Goal: Task Accomplishment & Management: Manage account settings

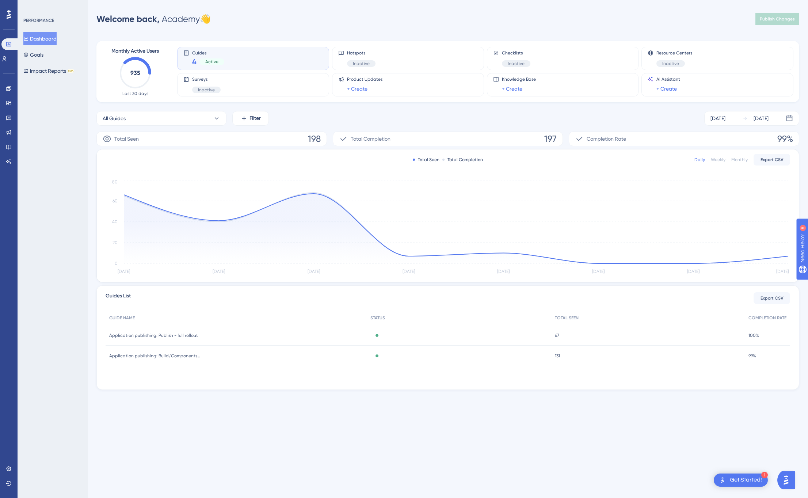
click at [74, 149] on div "PERFORMANCE Dashboard Goals Impact Reports BETA" at bounding box center [53, 249] width 70 height 498
click at [64, 191] on div "PERFORMANCE Dashboard Goals Impact Reports BETA" at bounding box center [53, 249] width 70 height 498
click at [788, 478] on img "Open AI Assistant Launcher" at bounding box center [785, 479] width 13 height 13
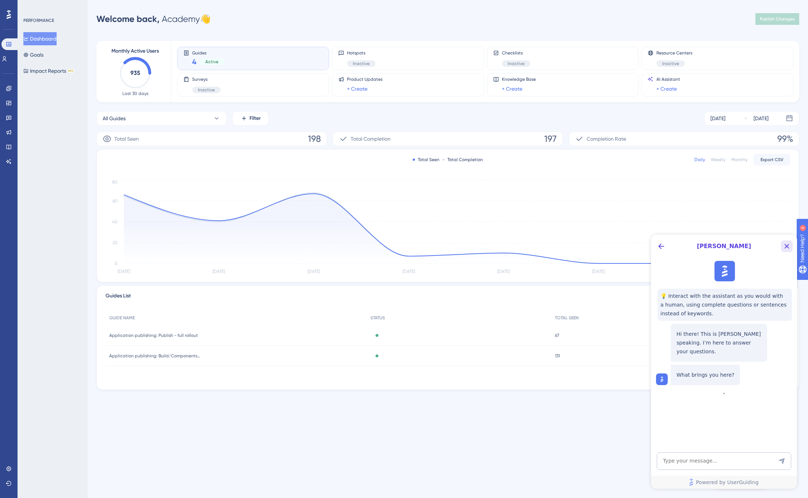
click at [787, 244] on icon "Close Button" at bounding box center [786, 246] width 9 height 9
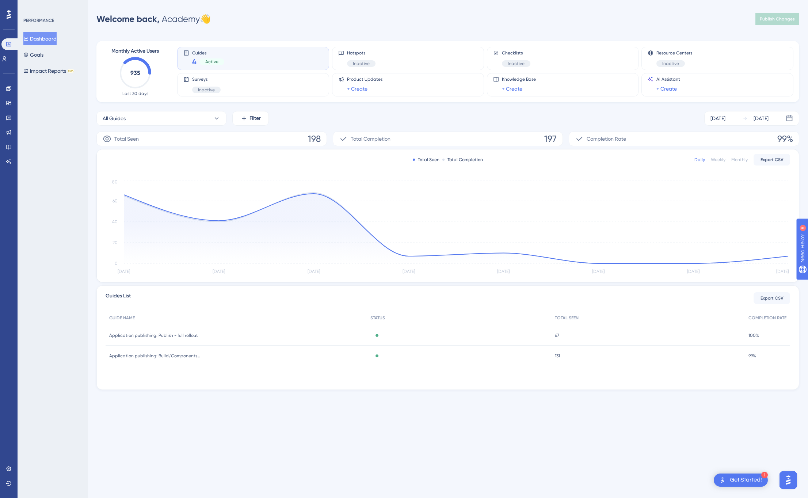
click at [746, 480] on div "Get Started!" at bounding box center [746, 480] width 32 height 8
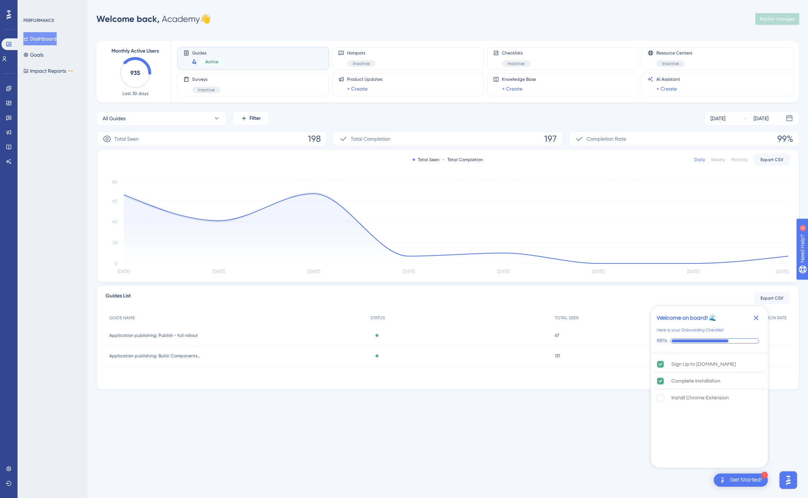
click at [602, 0] on html "1 Get Started! Welcome on board! 🌊 Here is your Onboarding Checklist 66% Sign U…" at bounding box center [404, 0] width 808 height 0
click at [755, 318] on icon "Close Checklist" at bounding box center [756, 317] width 5 height 5
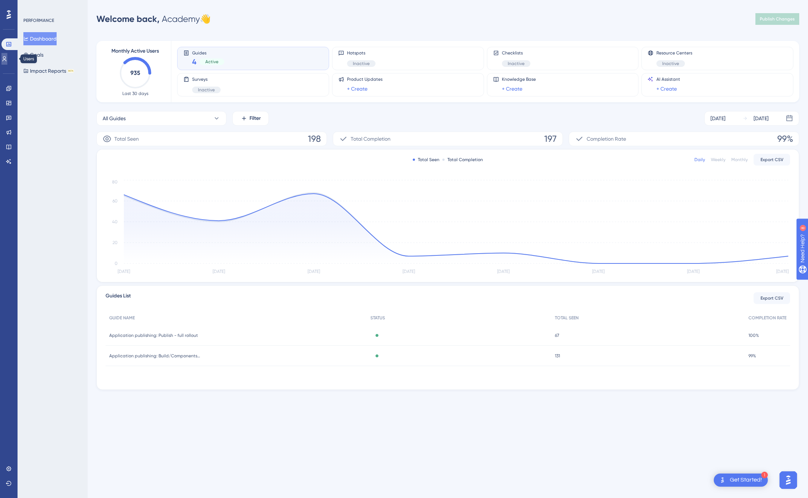
click at [7, 60] on icon at bounding box center [4, 59] width 6 height 6
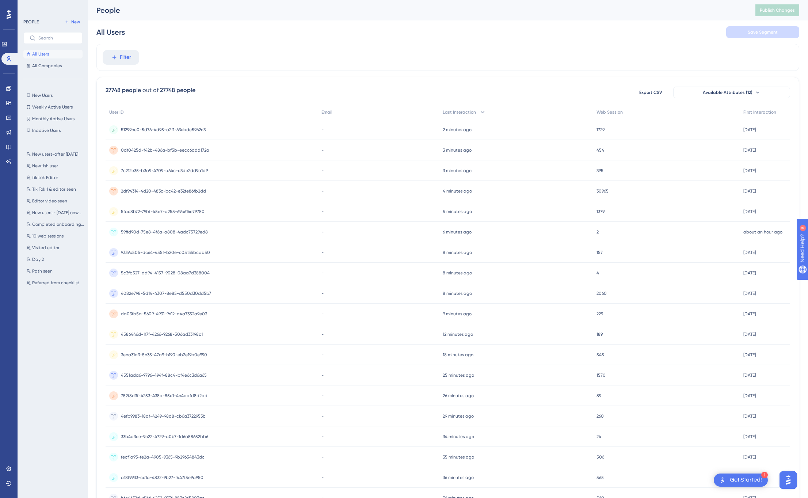
click at [8, 462] on div "Performance Users Engagement Widgets Feedback Product Updates Knowledge Base AI…" at bounding box center [9, 249] width 18 height 498
click at [8, 466] on icon at bounding box center [9, 469] width 6 height 6
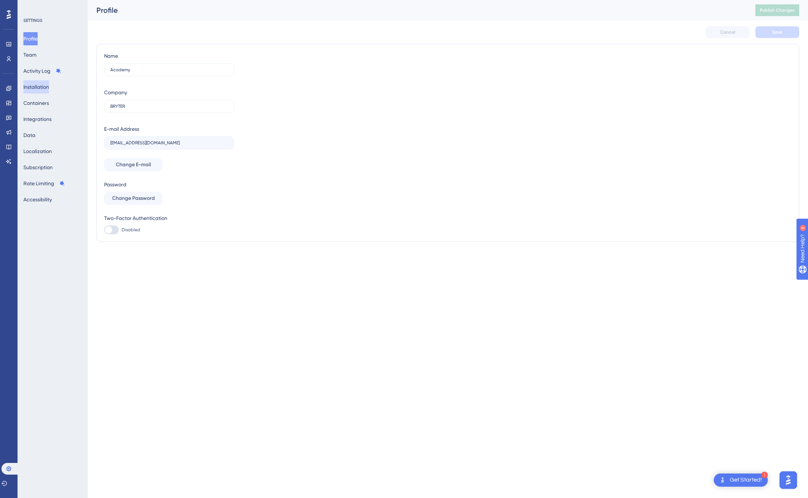
click at [44, 81] on button "Installation" at bounding box center [36, 86] width 26 height 13
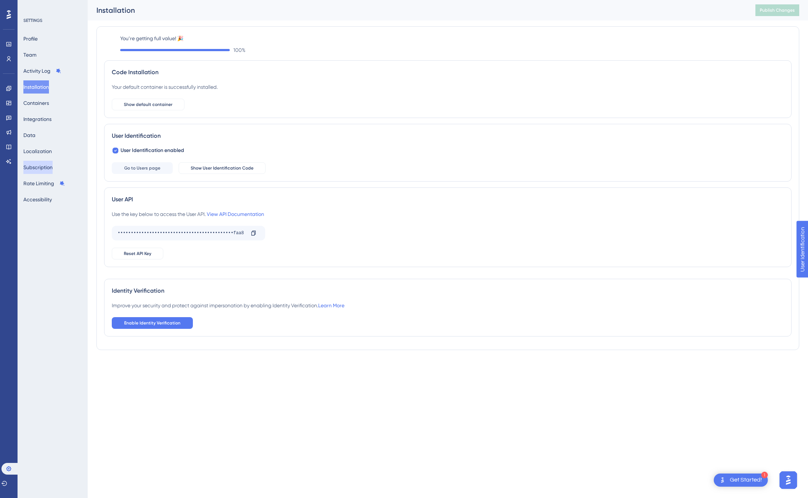
click at [38, 165] on button "Subscription" at bounding box center [37, 167] width 29 height 13
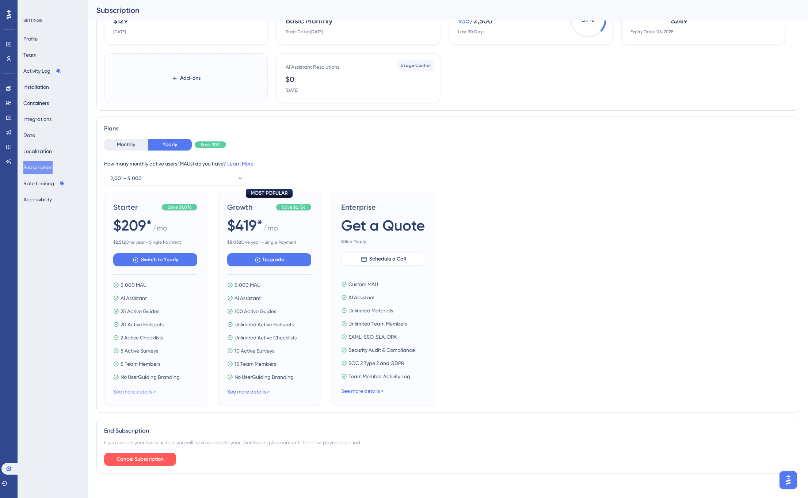
scroll to position [64, 0]
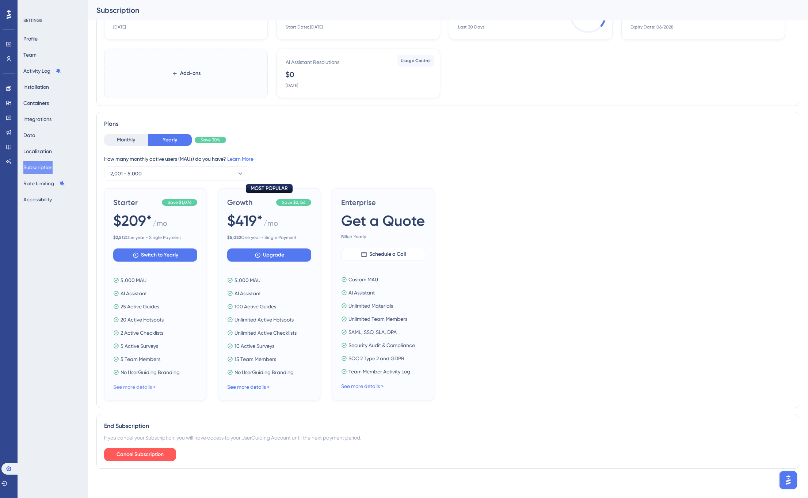
click at [129, 388] on link "See more details >" at bounding box center [134, 387] width 42 height 6
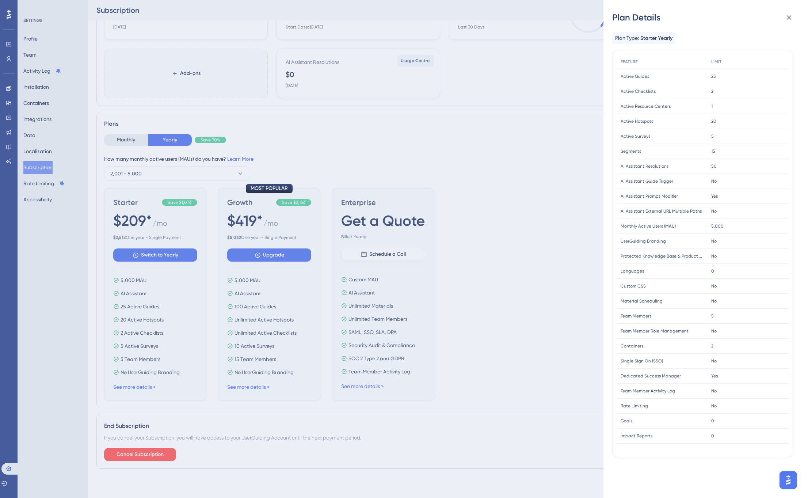
click at [637, 346] on span "Containers" at bounding box center [631, 346] width 23 height 6
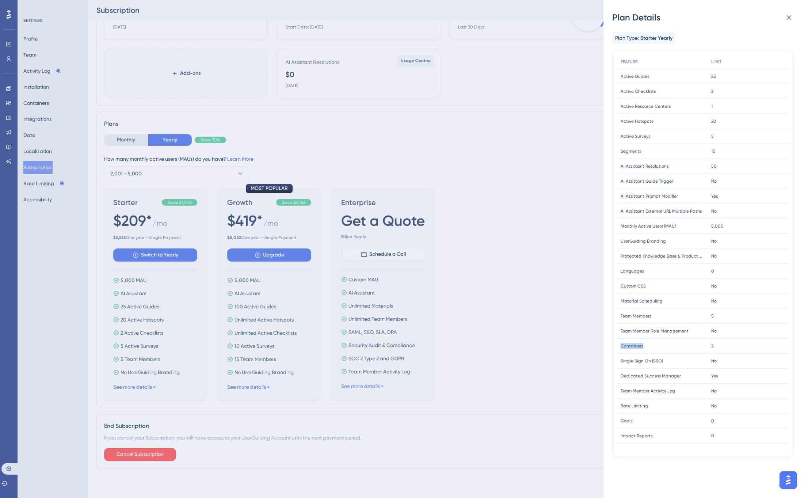
click at [637, 346] on span "Containers" at bounding box center [631, 346] width 23 height 6
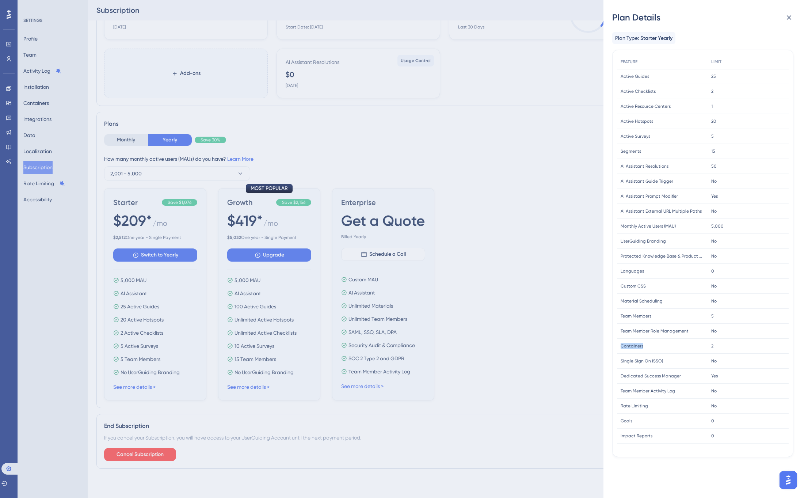
click at [637, 346] on span "Containers" at bounding box center [631, 346] width 23 height 6
click at [789, 18] on icon at bounding box center [789, 17] width 5 height 5
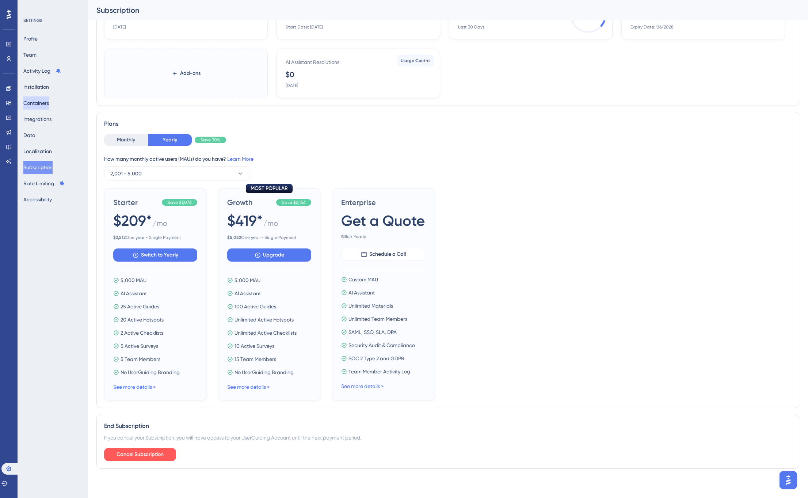
click at [43, 101] on button "Containers" at bounding box center [36, 102] width 26 height 13
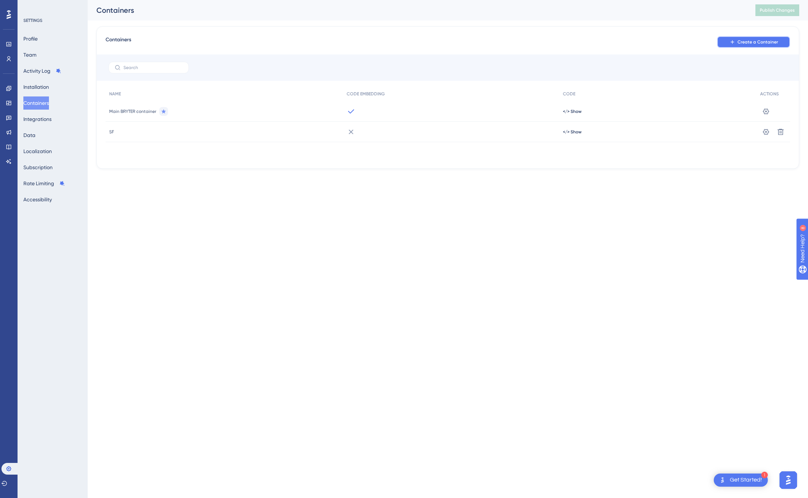
click at [745, 42] on span "Create a Container" at bounding box center [757, 42] width 41 height 6
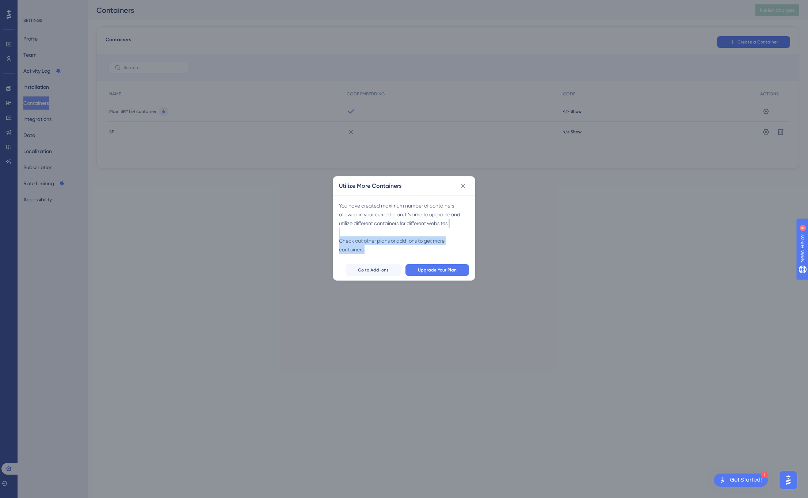
drag, startPoint x: 394, startPoint y: 227, endPoint x: 391, endPoint y: 248, distance: 20.7
click at [391, 248] on div "You have created maximum number of containers allowed in your current plan. It’…" at bounding box center [404, 227] width 130 height 53
click at [465, 185] on icon at bounding box center [462, 185] width 7 height 7
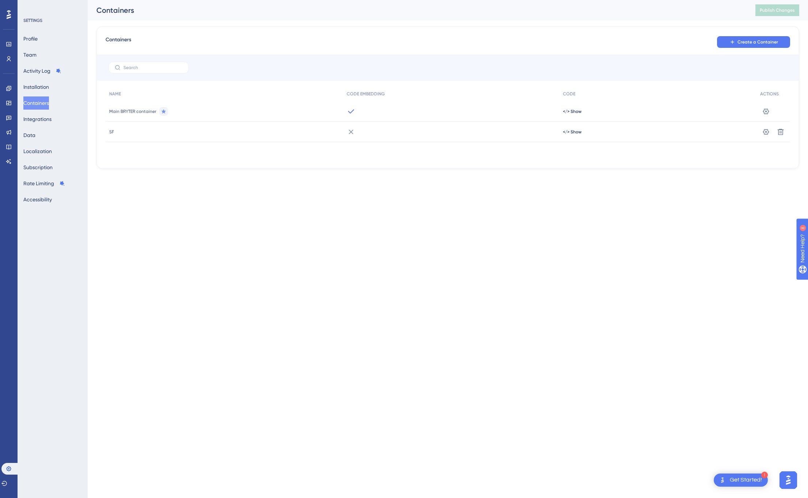
click at [112, 133] on span "SF" at bounding box center [111, 132] width 5 height 6
click at [761, 135] on button at bounding box center [766, 132] width 12 height 12
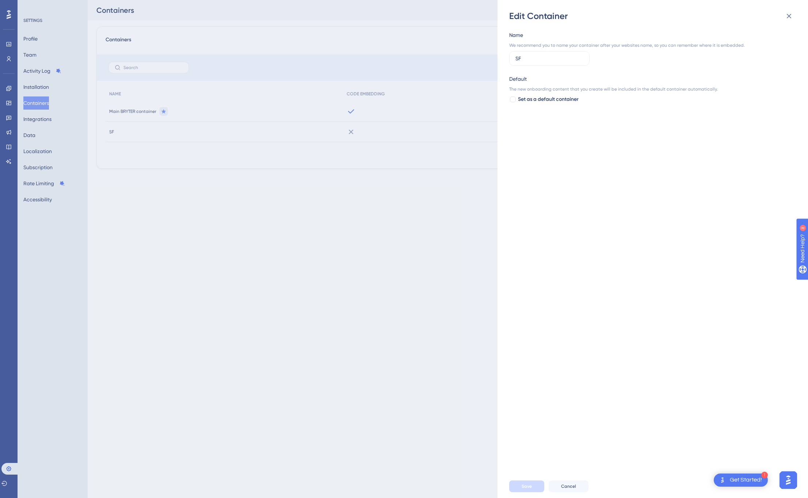
click at [541, 43] on div "We recommend you to name your container after your websites name, so you can re…" at bounding box center [627, 45] width 236 height 6
click at [789, 15] on icon at bounding box center [789, 16] width 5 height 5
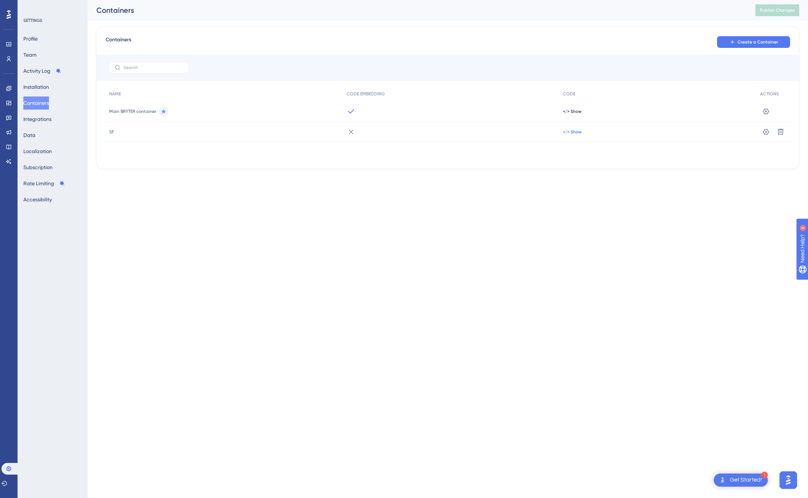
click at [574, 133] on span "</> Show" at bounding box center [572, 132] width 19 height 6
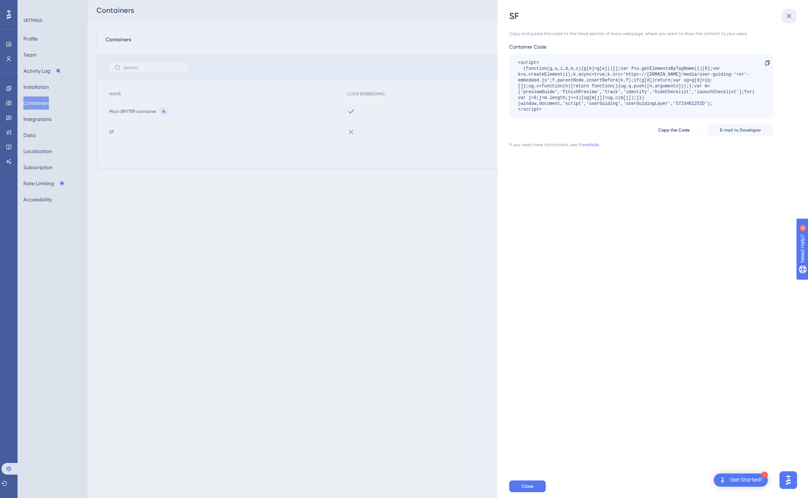
click at [787, 18] on icon at bounding box center [789, 16] width 5 height 5
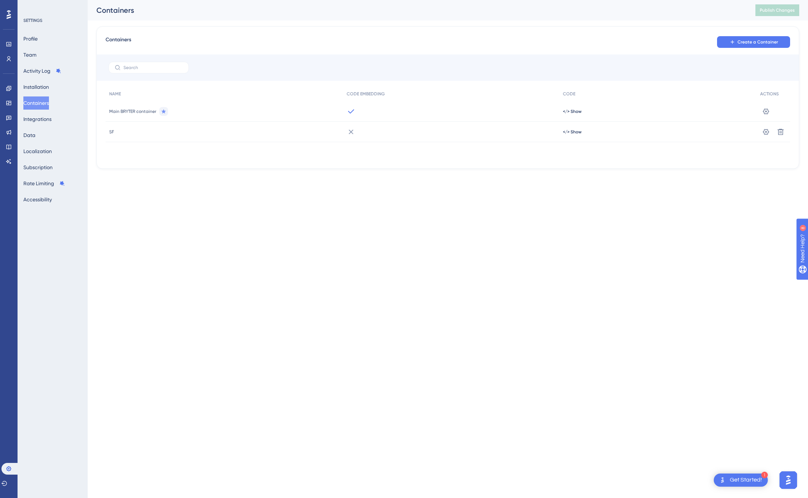
click at [560, 189] on div "Performance Users Engagement Widgets Feedback Product Updates Knowledge Base AI…" at bounding box center [404, 96] width 808 height 192
click at [767, 130] on icon at bounding box center [766, 132] width 6 height 6
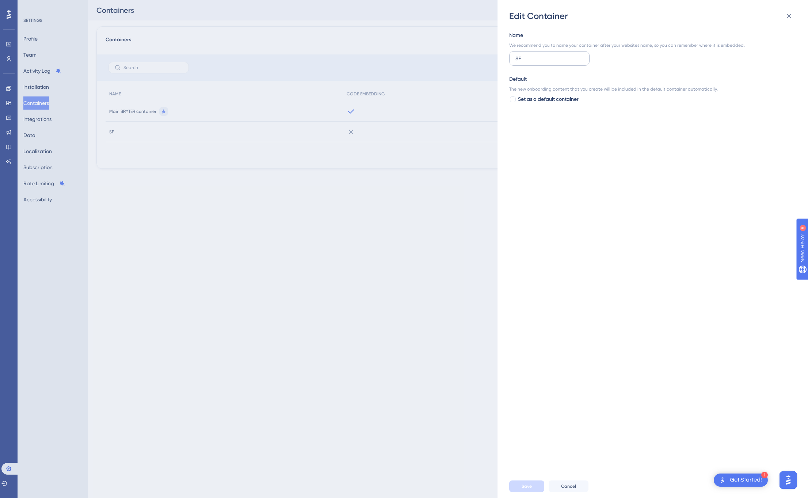
click at [561, 60] on input "SF" at bounding box center [549, 58] width 68 height 8
type input "[PERSON_NAME]"
click at [660, 408] on div "Name We recommend you to name your container after your websites name, so you c…" at bounding box center [656, 248] width 294 height 452
click at [529, 485] on span "Save" at bounding box center [526, 486] width 10 height 6
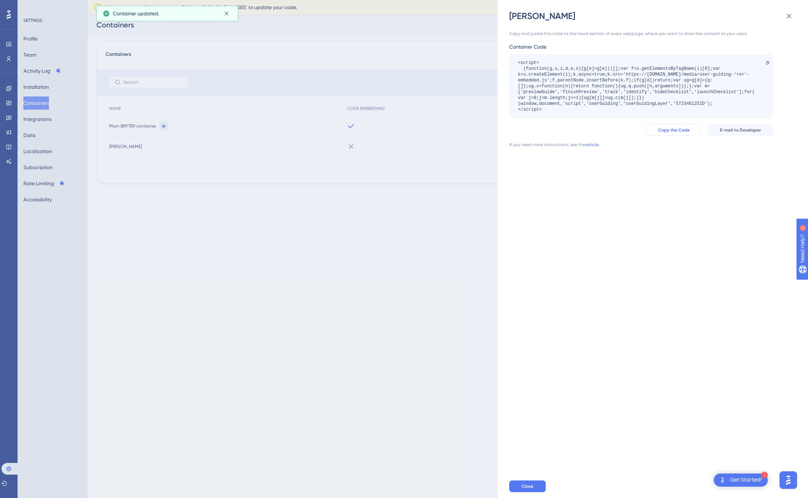
click at [669, 129] on span "Copy the Code" at bounding box center [673, 130] width 31 height 6
click at [735, 132] on span "E-mail to Developer" at bounding box center [740, 130] width 41 height 6
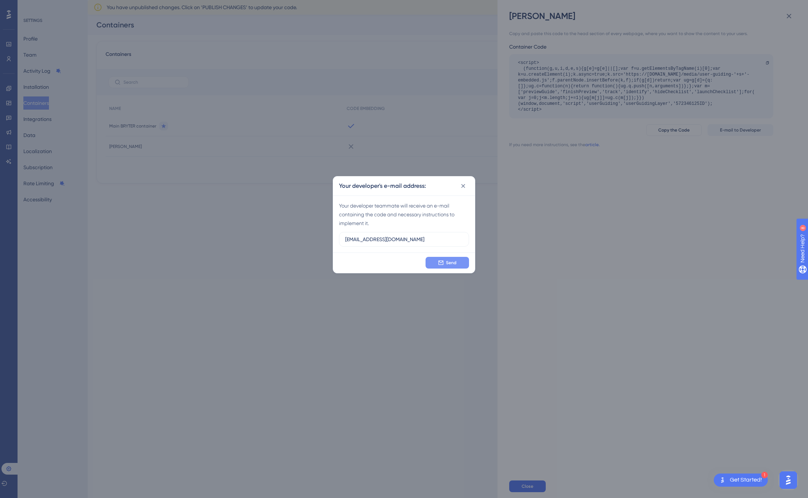
type input "[EMAIL_ADDRESS][DOMAIN_NAME]"
click at [447, 261] on span "Send" at bounding box center [451, 263] width 11 height 6
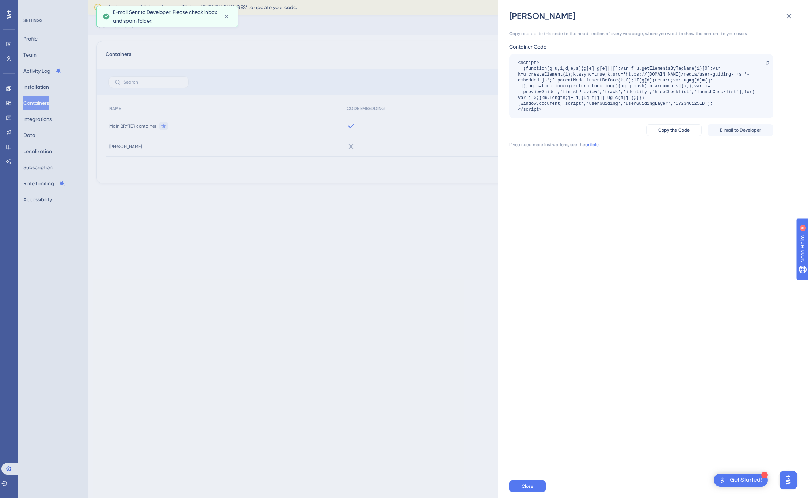
click at [564, 215] on div "Copy and paste this code to the head section of every webpage, where you want t…" at bounding box center [656, 248] width 294 height 452
click at [789, 18] on icon at bounding box center [788, 16] width 9 height 9
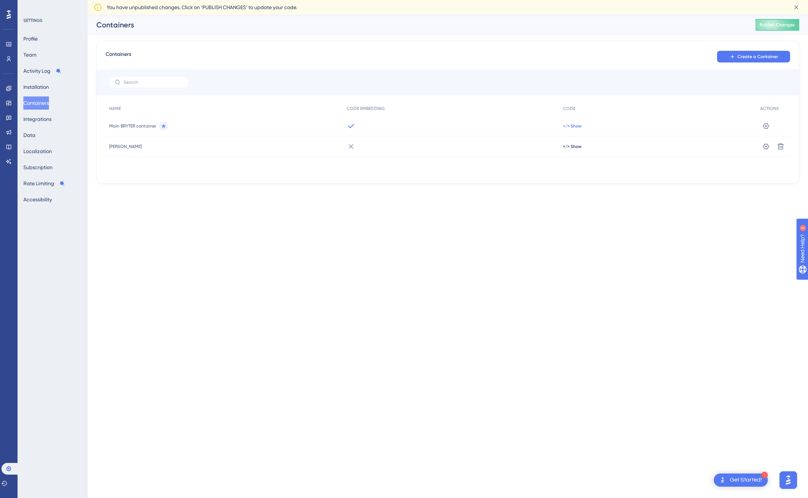
click at [569, 126] on span "</> Show" at bounding box center [572, 126] width 19 height 6
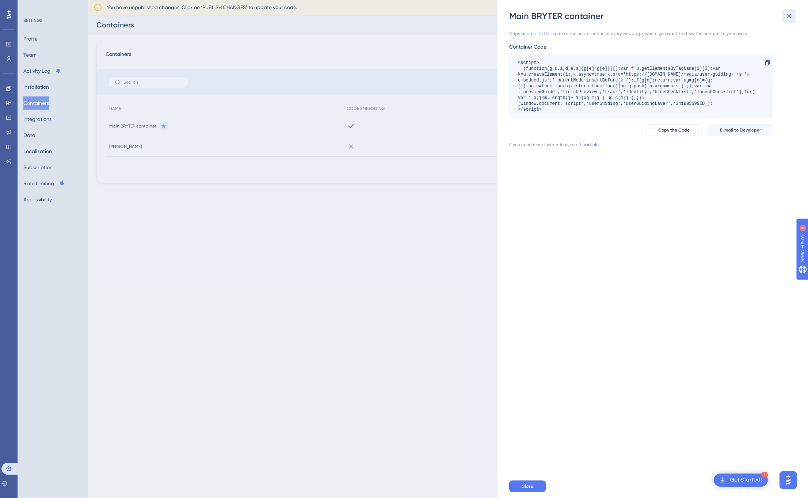
click at [789, 18] on icon at bounding box center [788, 16] width 9 height 9
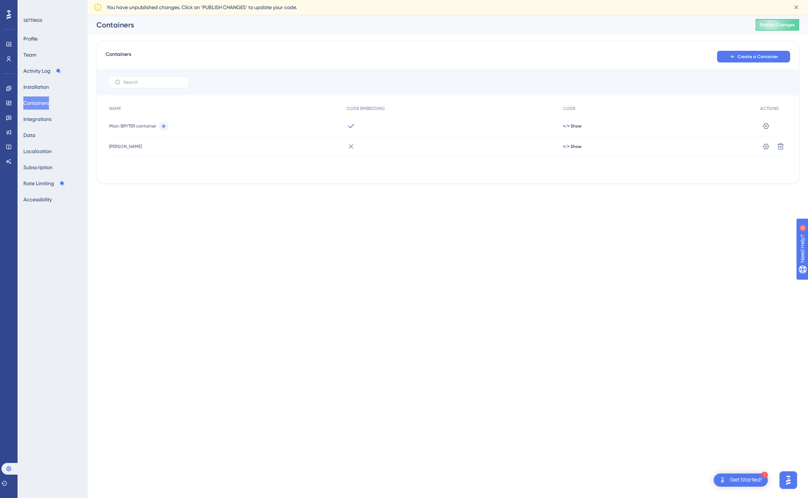
click at [471, 0] on html "1 Get Started! Performance Users Engagement Widgets Feedback Product Updates Kn…" at bounding box center [404, 0] width 808 height 0
click at [48, 120] on button "Integrations" at bounding box center [37, 118] width 28 height 13
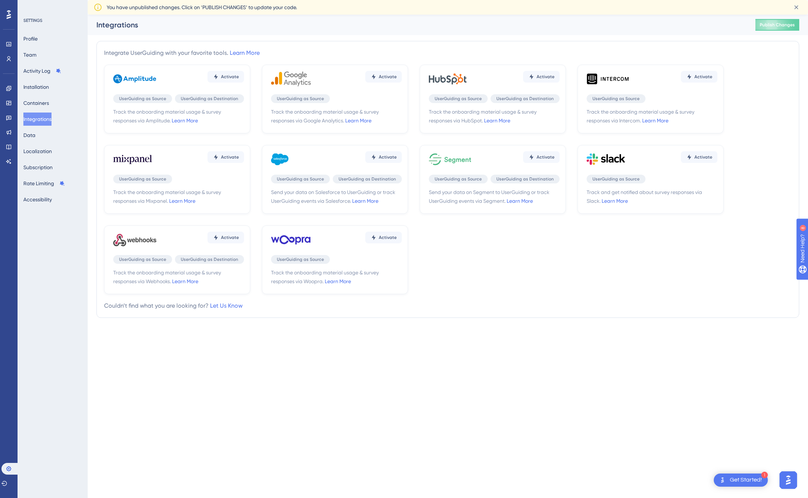
click at [45, 133] on div "Profile Team Activity Log Installation Containers Integrations Data Localizatio…" at bounding box center [52, 119] width 59 height 174
click at [35, 135] on button "Data" at bounding box center [29, 135] width 12 height 13
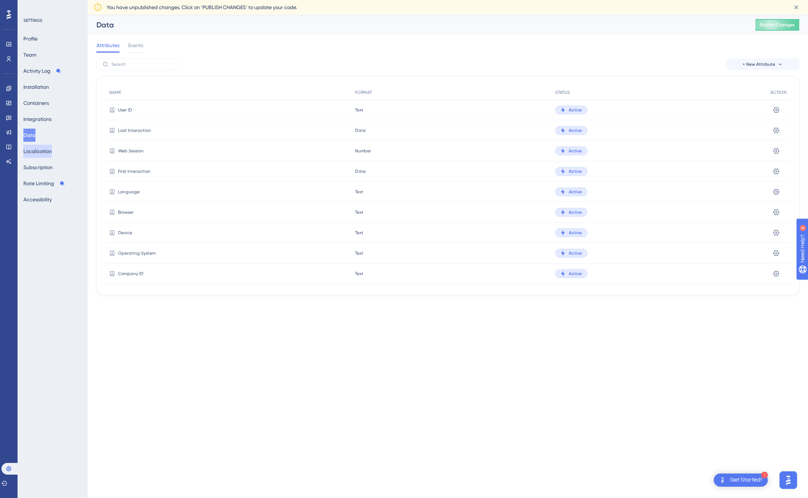
click at [37, 152] on button "Localization" at bounding box center [37, 151] width 28 height 13
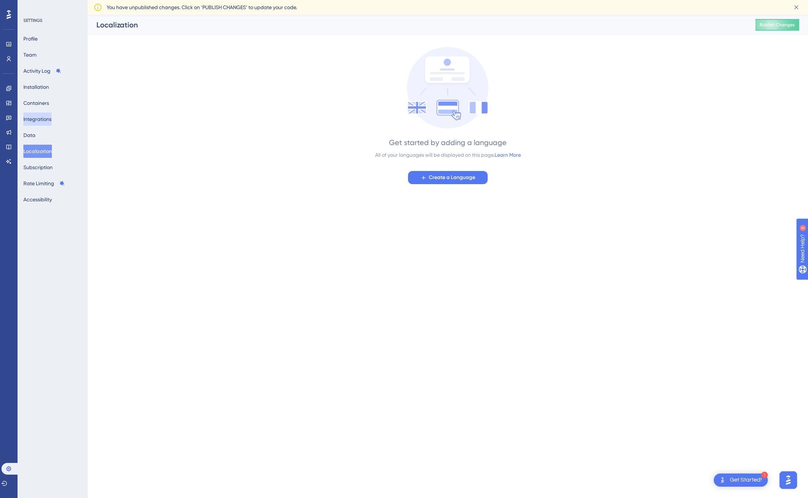
click at [37, 116] on button "Integrations" at bounding box center [37, 118] width 28 height 13
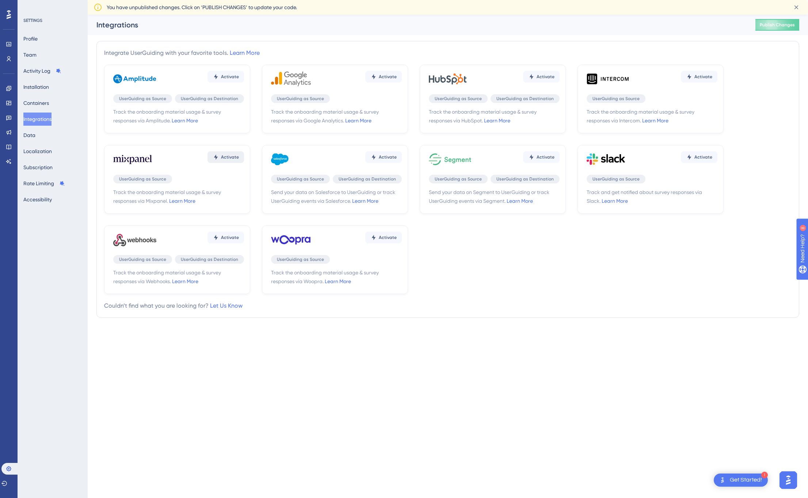
click at [232, 158] on span "Activate" at bounding box center [230, 157] width 18 height 6
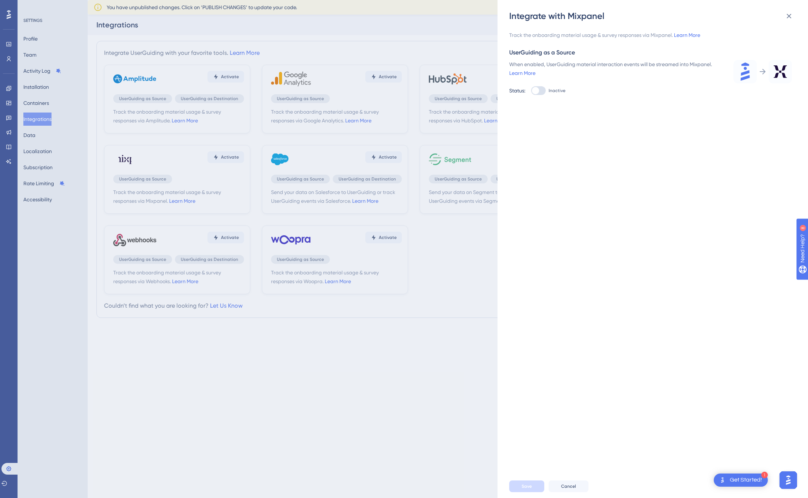
click at [598, 126] on div "Track the onboarding material usage & survey responses via Mixpanel. Learn More…" at bounding box center [656, 248] width 294 height 452
click at [568, 484] on span "Cancel" at bounding box center [568, 486] width 15 height 6
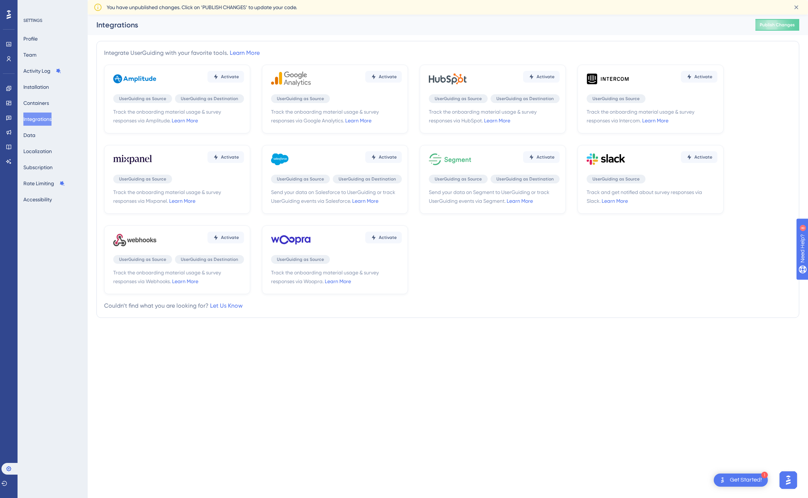
click at [307, 332] on div "Performance Users Engagement Widgets Feedback Product Updates Knowledge Base AI…" at bounding box center [448, 175] width 720 height 321
click at [41, 154] on button "Localization" at bounding box center [37, 151] width 28 height 13
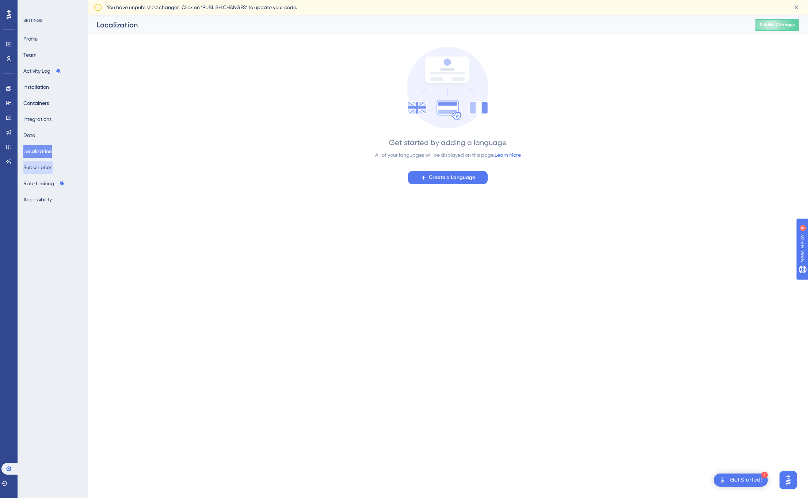
click at [41, 161] on button "Subscription" at bounding box center [37, 167] width 29 height 13
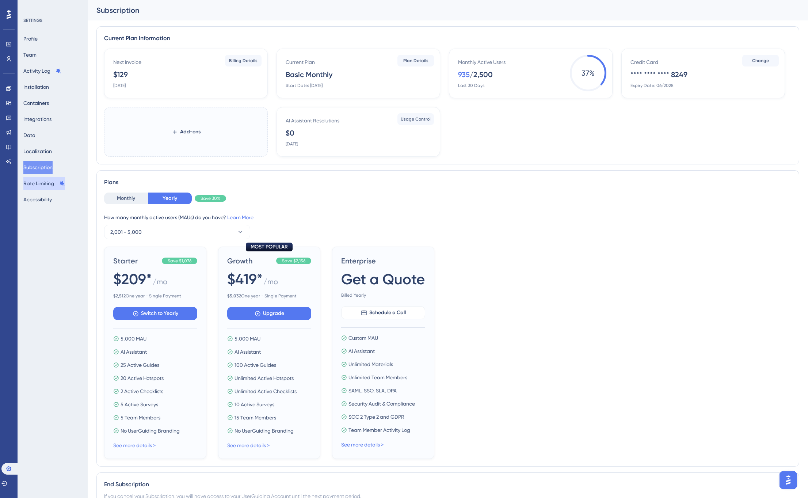
click at [35, 187] on button "Rate Limiting" at bounding box center [44, 183] width 42 height 13
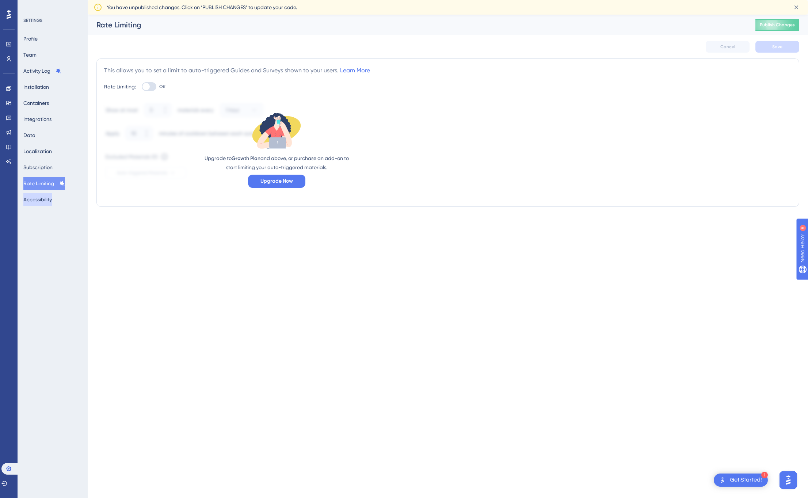
click at [35, 196] on button "Accessibility" at bounding box center [37, 199] width 28 height 13
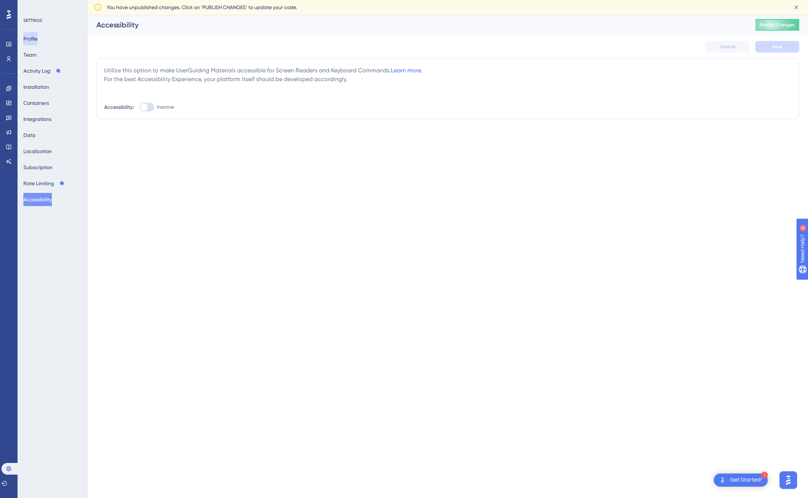
click at [35, 37] on button "Profile" at bounding box center [30, 38] width 14 height 13
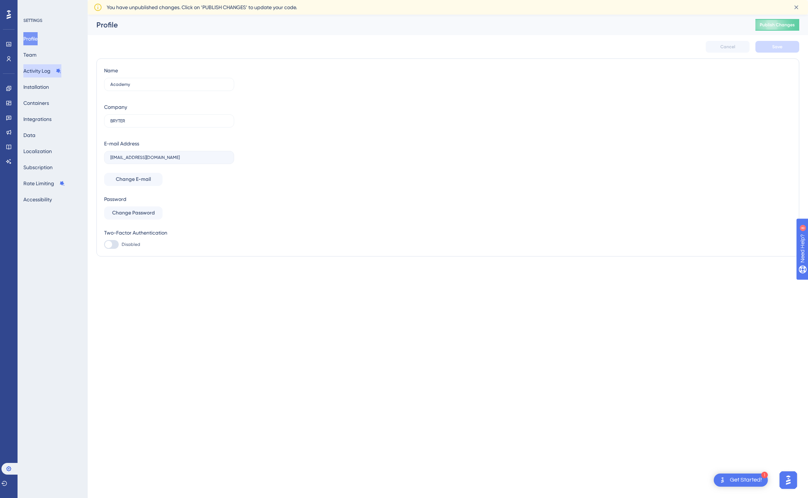
click at [50, 69] on button "Activity Log" at bounding box center [42, 70] width 38 height 13
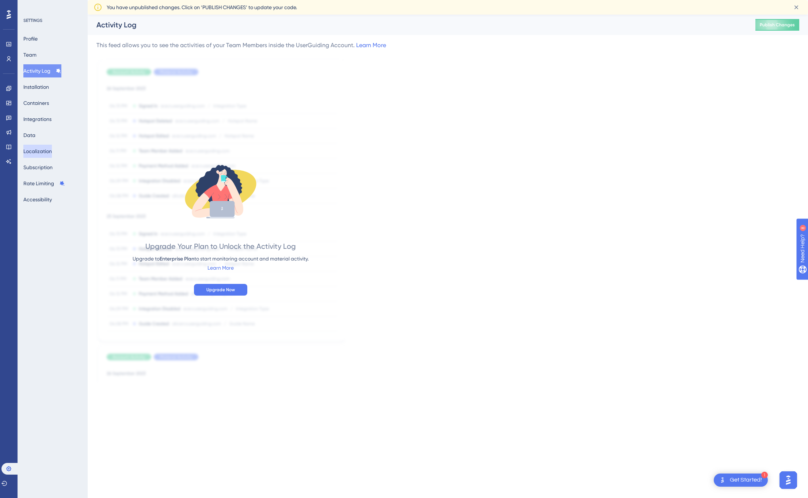
click at [49, 156] on button "Localization" at bounding box center [37, 151] width 28 height 13
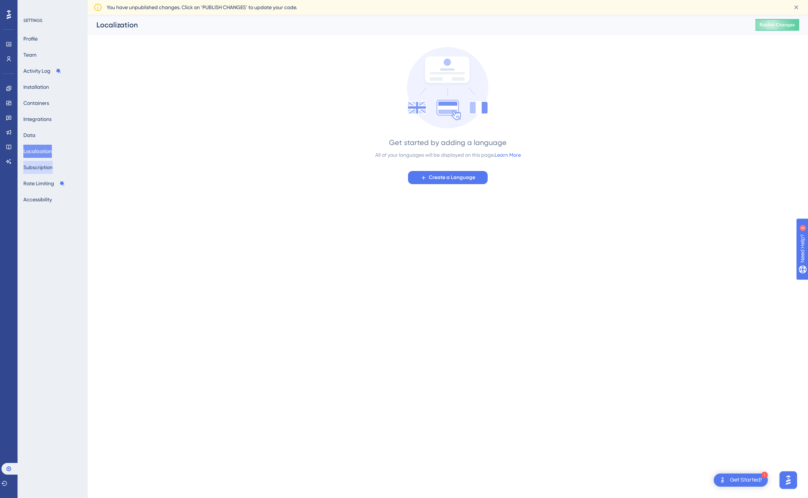
click at [47, 165] on button "Subscription" at bounding box center [37, 167] width 29 height 13
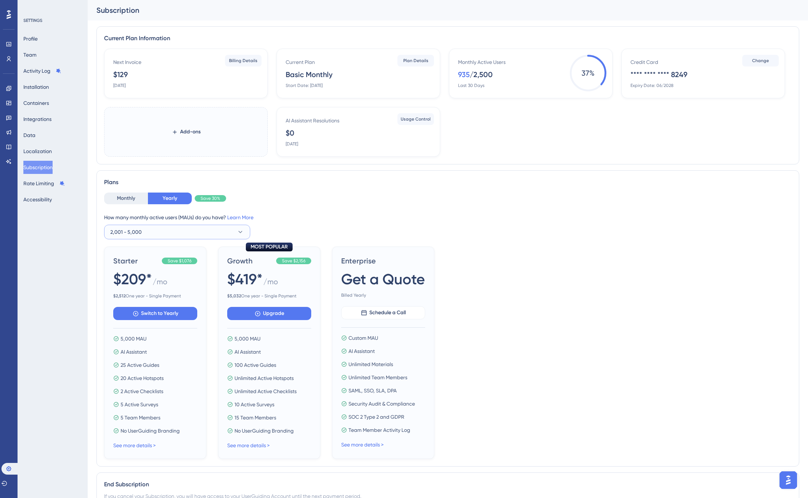
click at [128, 238] on button "2,001 - 5,000" at bounding box center [177, 232] width 146 height 15
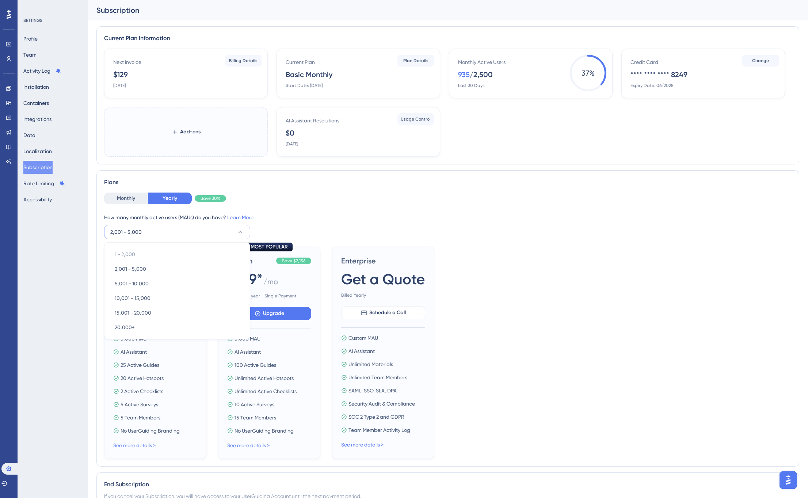
click at [285, 235] on div "How many monthly active users ([PERSON_NAME]) do you have? Learn More 2,001 - 5…" at bounding box center [447, 226] width 687 height 26
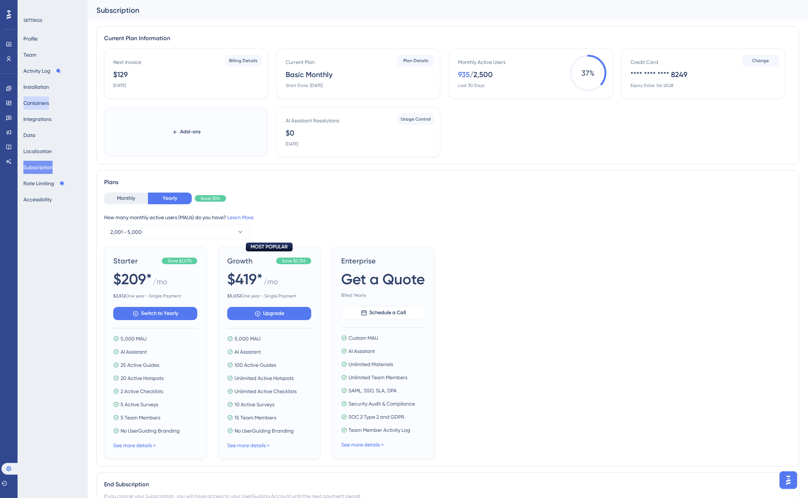
click at [47, 99] on button "Containers" at bounding box center [36, 102] width 26 height 13
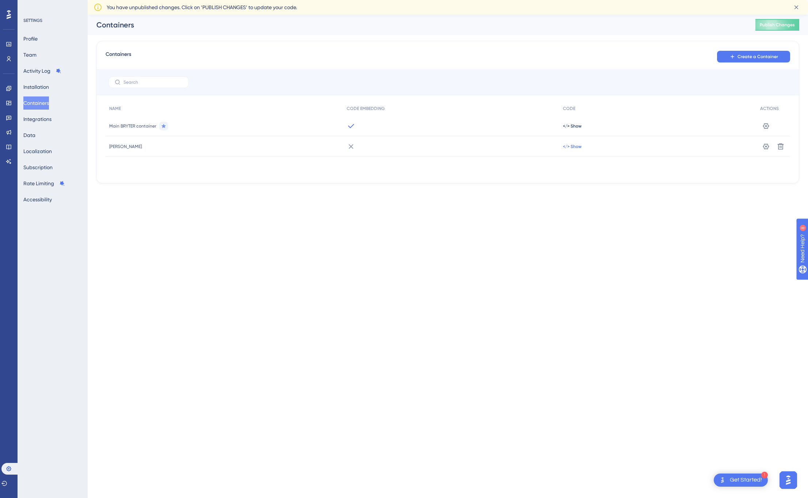
click at [577, 146] on span "</> Show" at bounding box center [572, 146] width 19 height 6
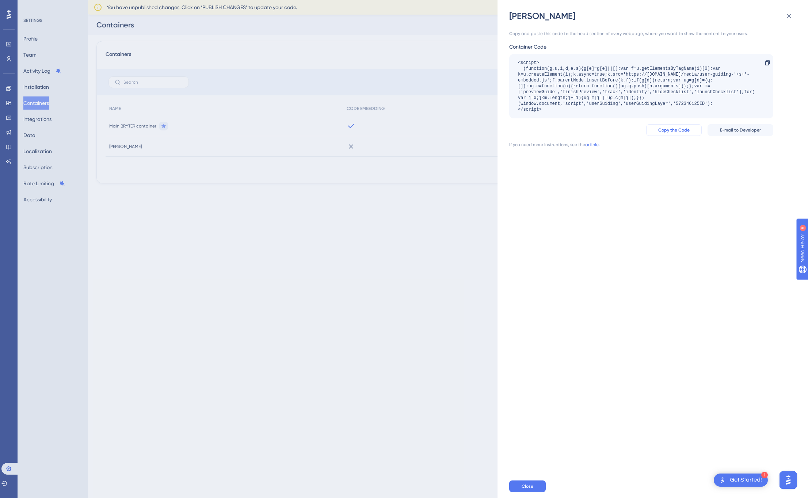
click at [680, 131] on span "Copy the Code" at bounding box center [673, 130] width 31 height 6
click at [593, 141] on div "Copy and paste this code to the head section of every webpage, where you want t…" at bounding box center [641, 89] width 264 height 117
click at [592, 143] on link "article." at bounding box center [592, 145] width 15 height 6
click at [148, 215] on div "[PERSON_NAME] Copy and paste this code to the head section of every webpage, wh…" at bounding box center [404, 249] width 808 height 498
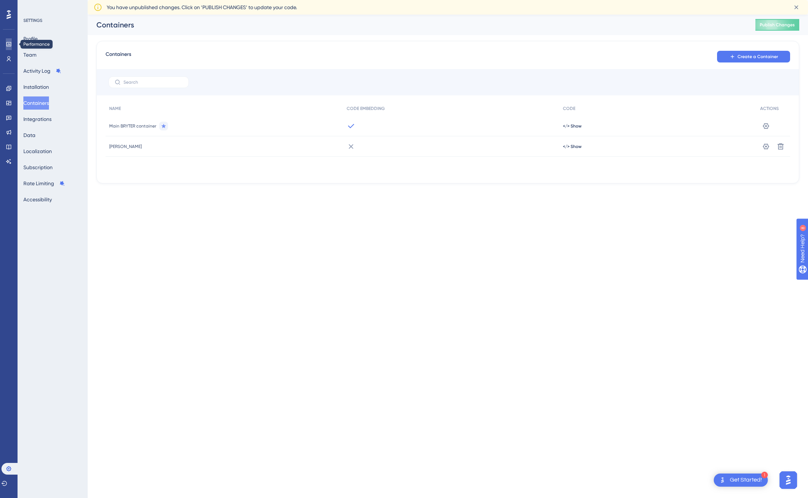
click at [12, 46] on link at bounding box center [9, 44] width 6 height 12
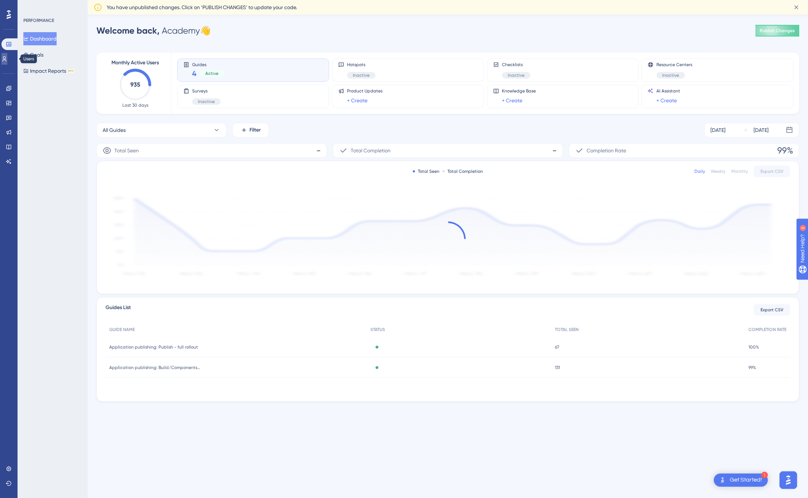
click at [7, 59] on icon at bounding box center [4, 59] width 6 height 6
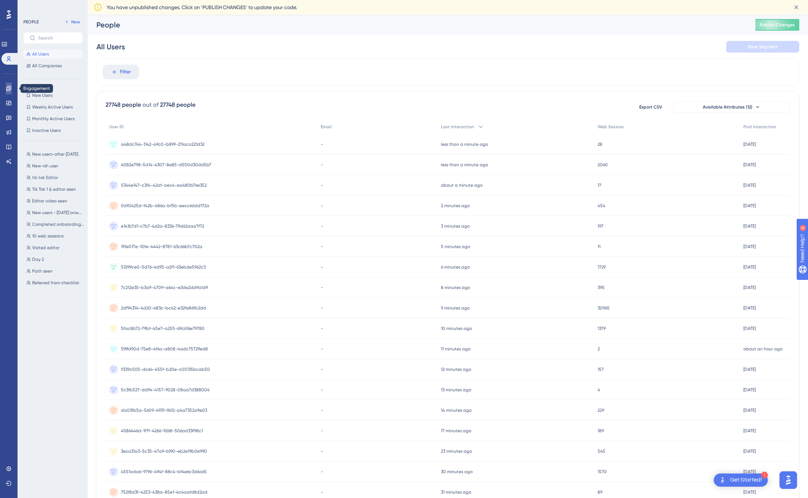
click at [8, 85] on icon at bounding box center [9, 88] width 6 height 6
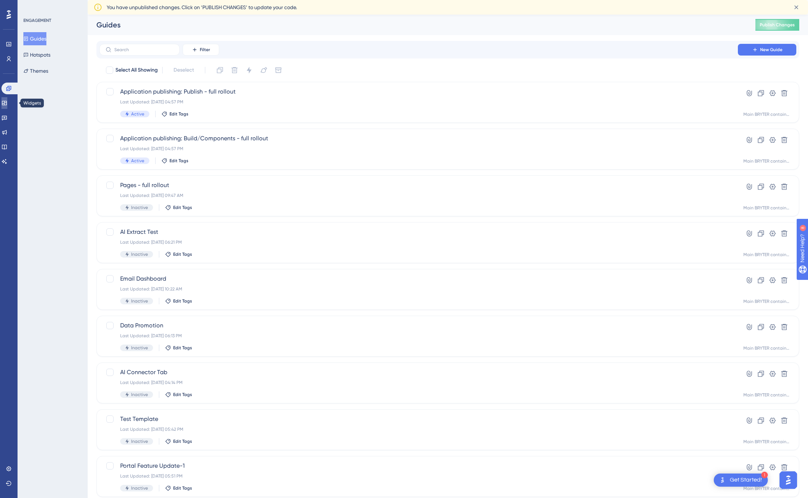
click at [7, 97] on link at bounding box center [4, 103] width 6 height 12
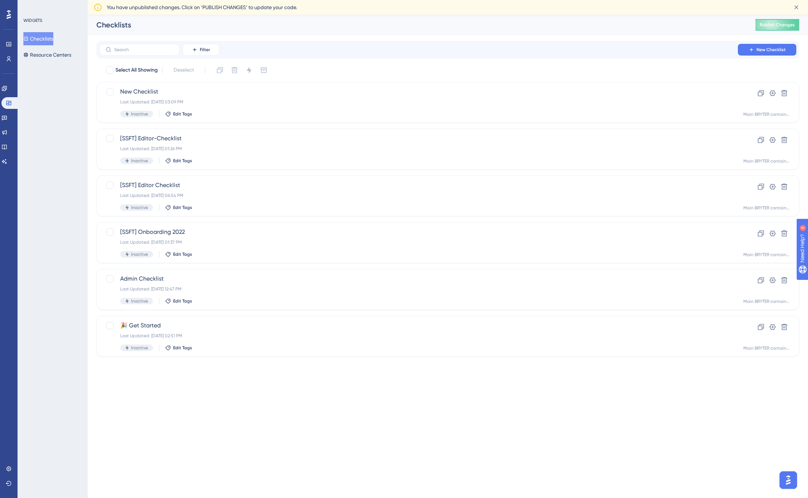
click at [50, 100] on div "WIDGETS Checklists Resource Centers" at bounding box center [53, 249] width 70 height 498
click at [203, 328] on span "🎉 Get Started" at bounding box center [418, 325] width 597 height 9
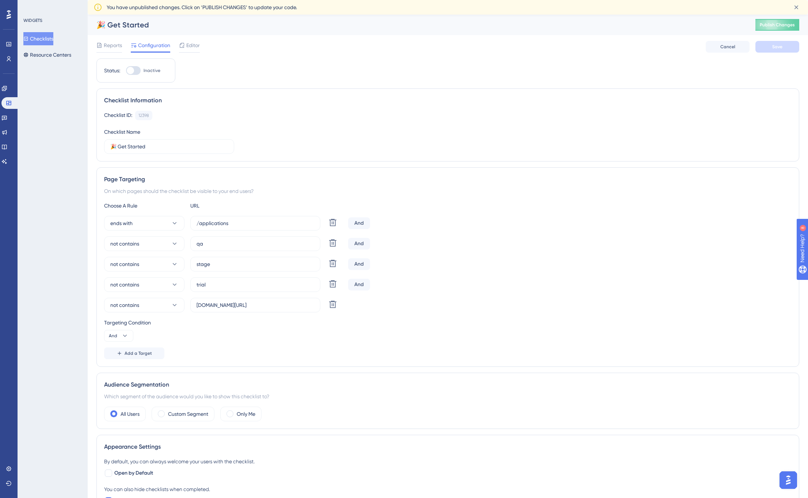
click at [42, 35] on button "Checklists" at bounding box center [38, 38] width 30 height 13
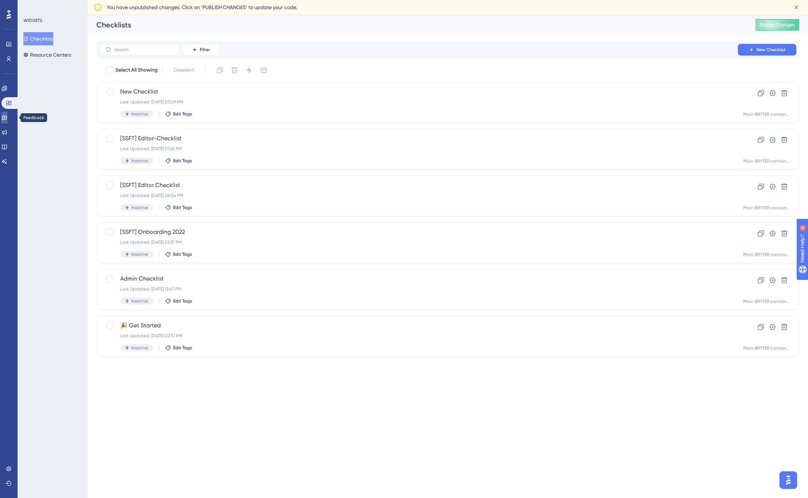
click at [7, 116] on icon at bounding box center [4, 118] width 6 height 6
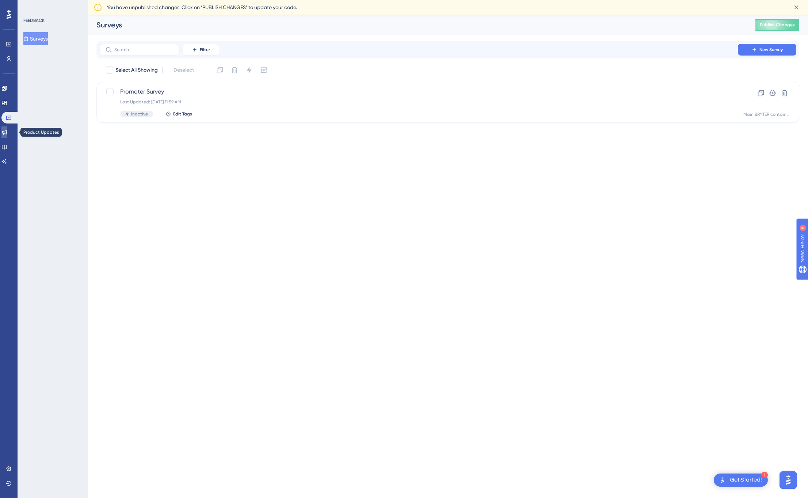
click at [7, 134] on link at bounding box center [4, 132] width 6 height 12
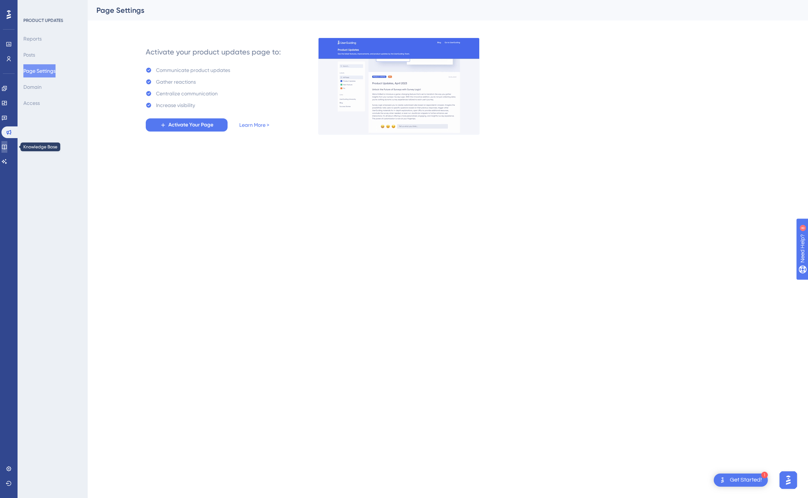
click at [7, 147] on icon at bounding box center [4, 147] width 6 height 6
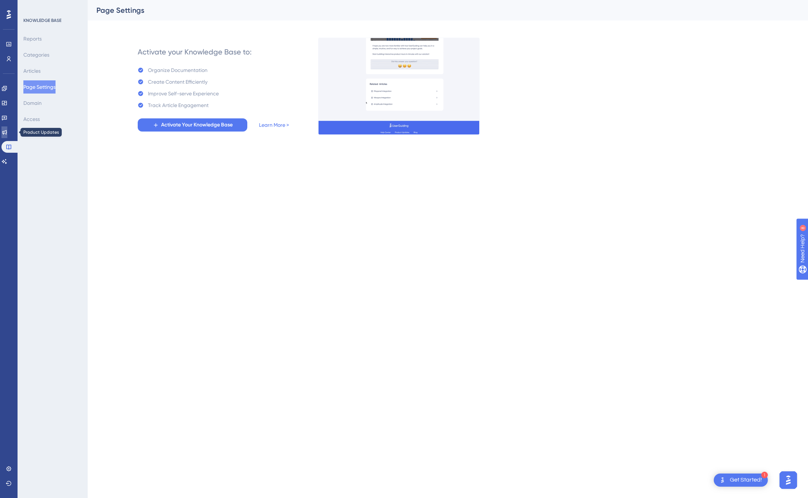
click at [7, 135] on link at bounding box center [4, 132] width 6 height 12
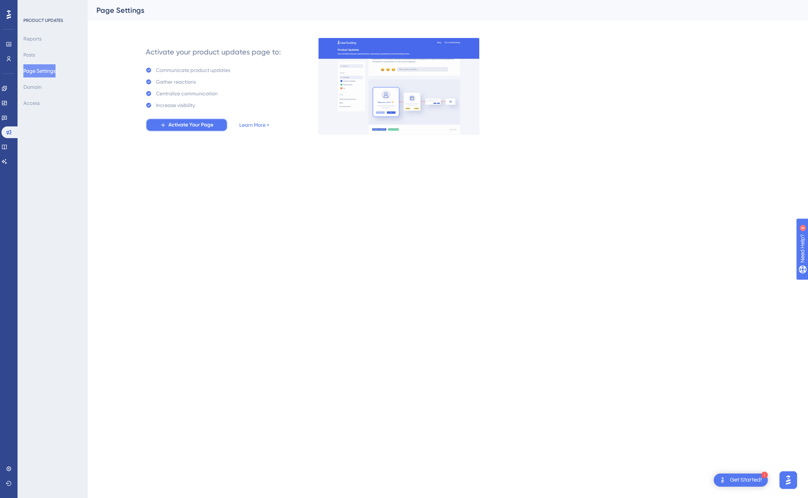
click at [177, 123] on span "Activate Your Page" at bounding box center [190, 124] width 45 height 9
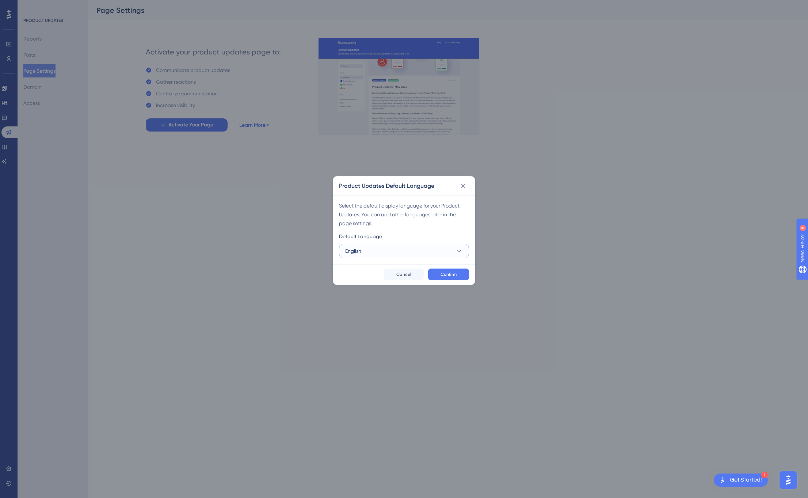
click at [371, 246] on button "English" at bounding box center [404, 251] width 130 height 15
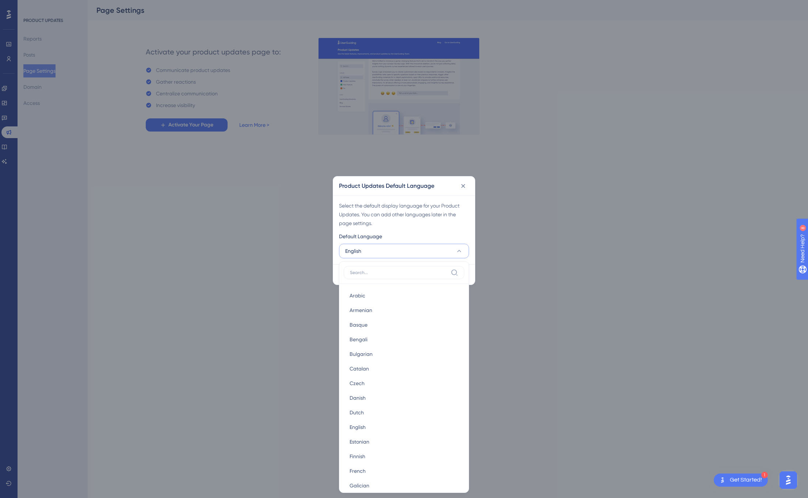
click at [371, 247] on button "English" at bounding box center [404, 251] width 130 height 15
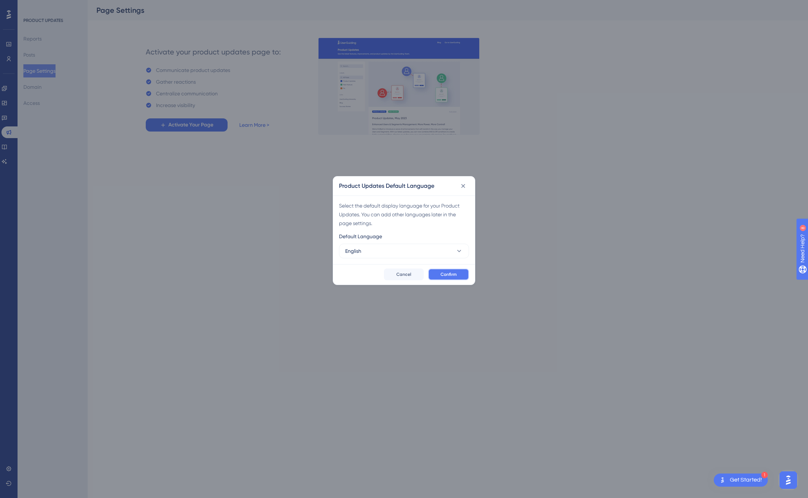
click at [451, 275] on span "Confirm" at bounding box center [448, 274] width 16 height 6
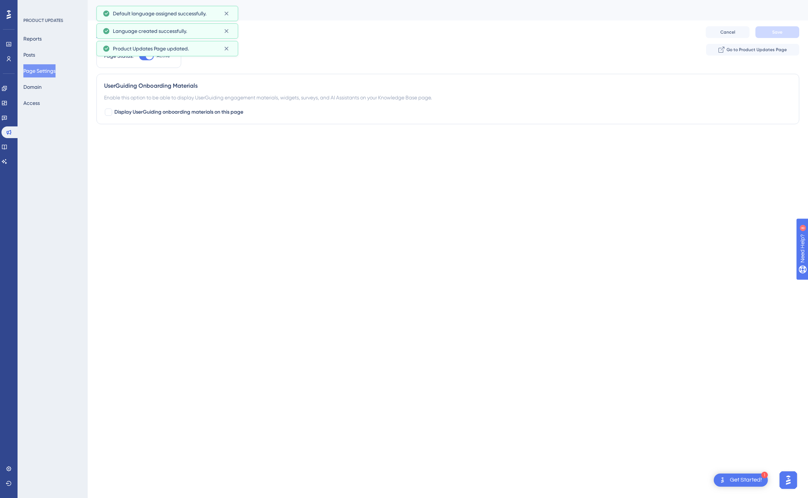
click at [384, 0] on html "1 Get Started! Performance Users Engagement Widgets Feedback Product Updates Kn…" at bounding box center [404, 0] width 808 height 0
click at [387, 0] on html "1 Get Started! Performance Users Engagement Widgets Feedback Product Updates Kn…" at bounding box center [404, 0] width 808 height 0
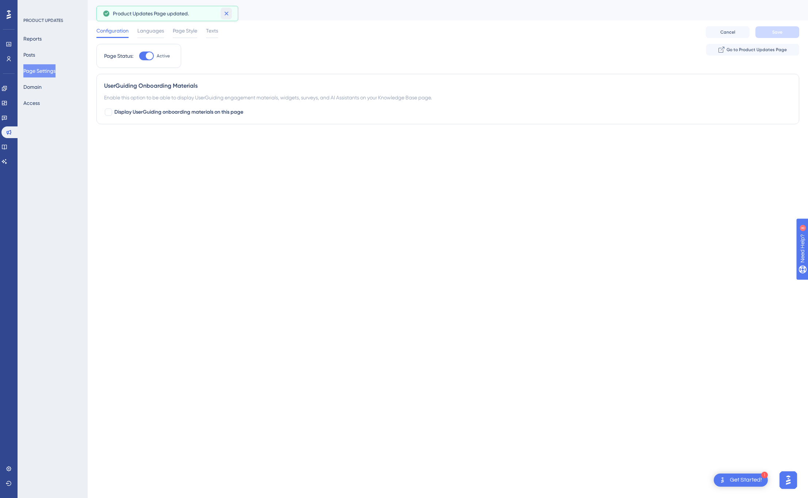
click at [227, 13] on icon at bounding box center [226, 14] width 4 height 4
click at [155, 30] on span "Languages" at bounding box center [150, 30] width 27 height 9
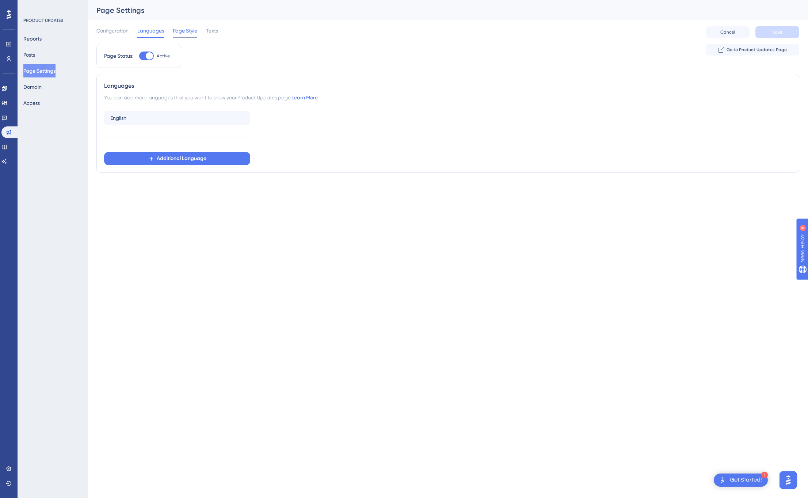
click at [183, 34] on span "Page Style" at bounding box center [185, 30] width 24 height 9
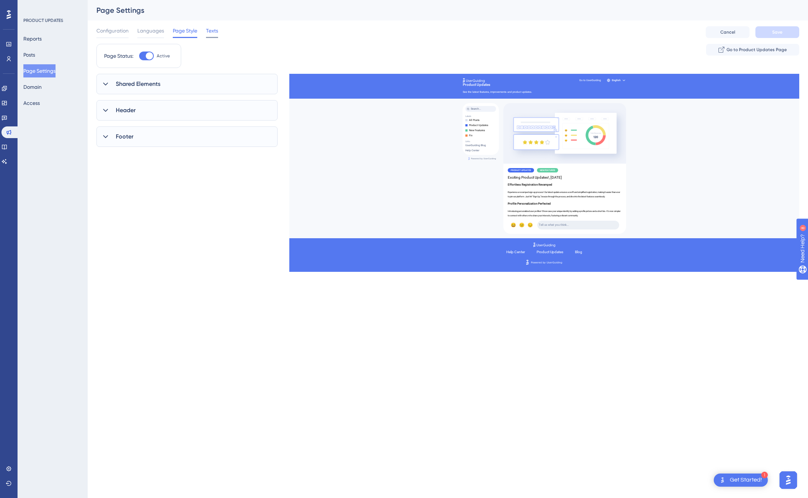
click at [214, 32] on span "Texts" at bounding box center [212, 30] width 12 height 9
click at [174, 34] on span "Page Style" at bounding box center [185, 30] width 24 height 9
click at [743, 49] on span "Go to Product Updates Page" at bounding box center [756, 50] width 60 height 6
click at [106, 181] on div "Shared Elements UserGuiding Branding Select Font Roboto Custom Font Box Roundne…" at bounding box center [186, 147] width 181 height 146
click at [38, 103] on button "Access" at bounding box center [31, 102] width 16 height 13
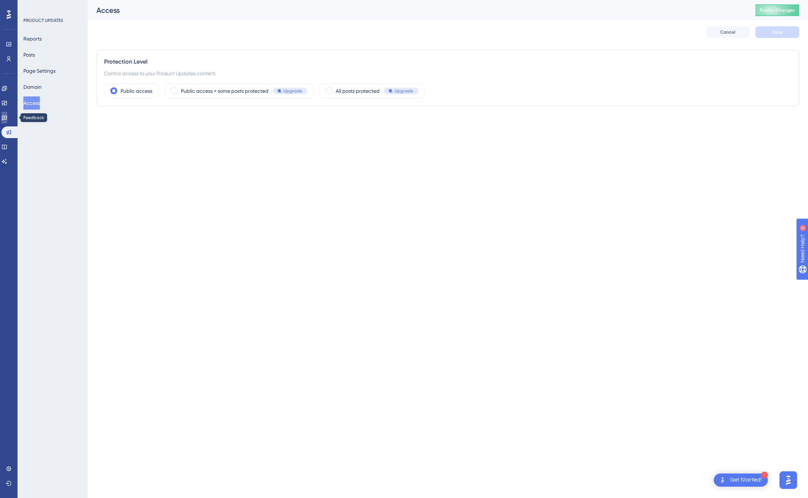
click at [7, 120] on icon at bounding box center [4, 118] width 6 height 6
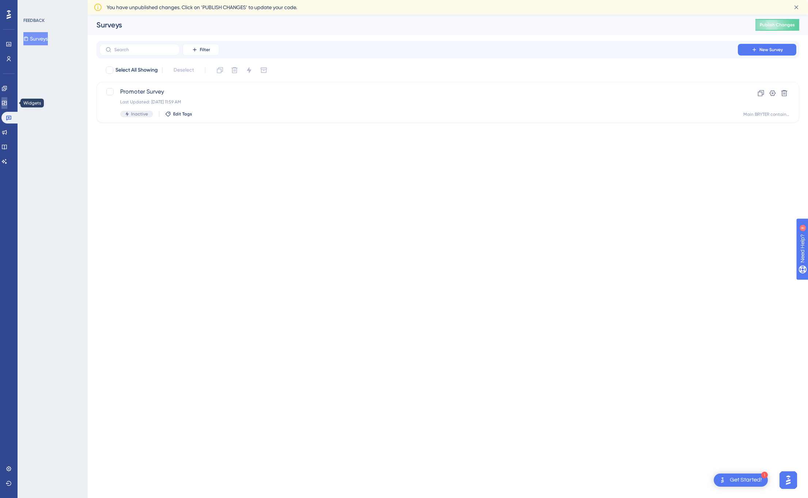
click at [7, 107] on link at bounding box center [4, 103] width 6 height 12
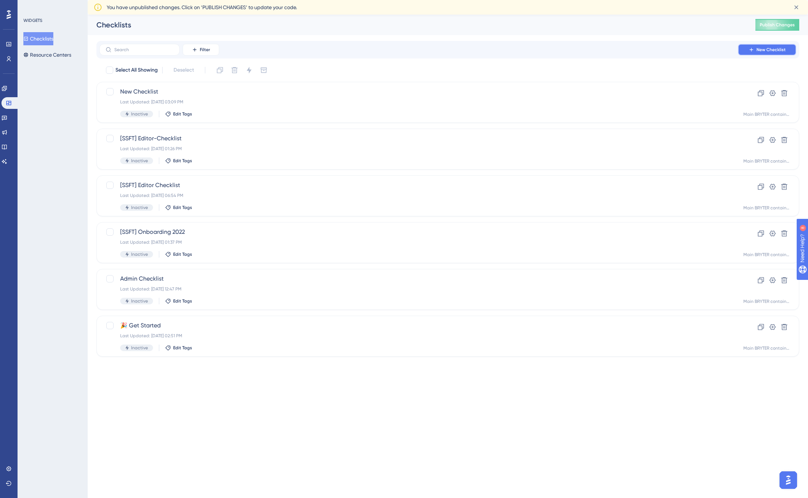
click at [776, 53] on button "New Checklist" at bounding box center [767, 50] width 58 height 12
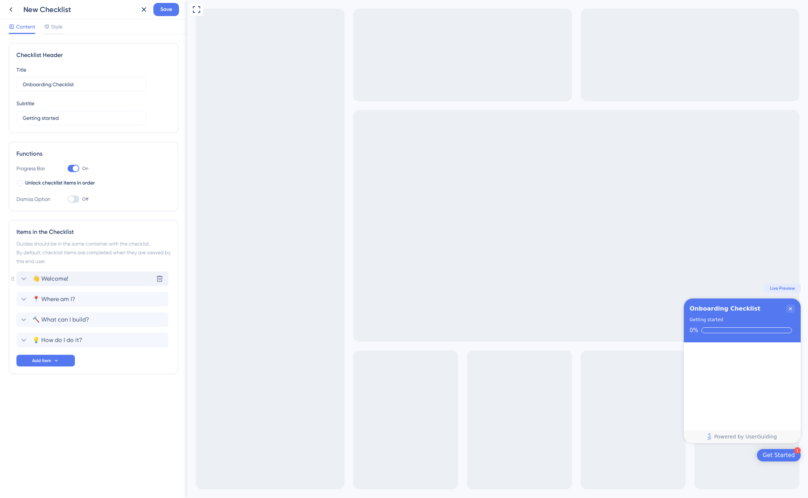
click at [50, 281] on span "👋 Welcome!" at bounding box center [50, 278] width 36 height 9
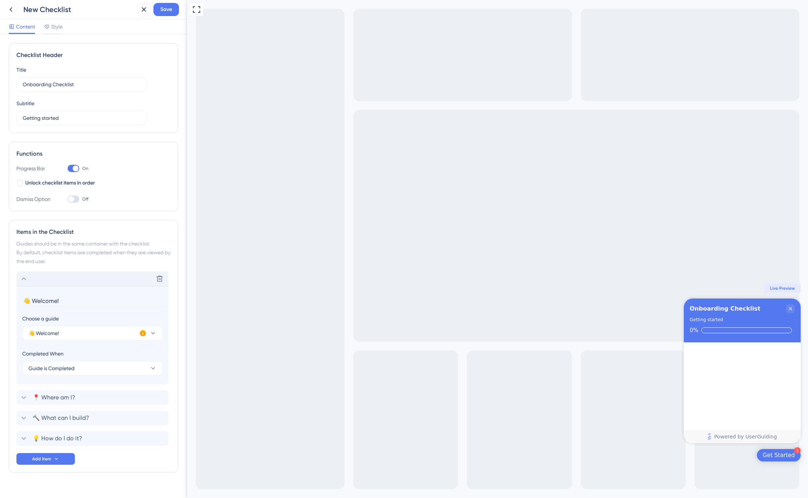
scroll to position [12, 0]
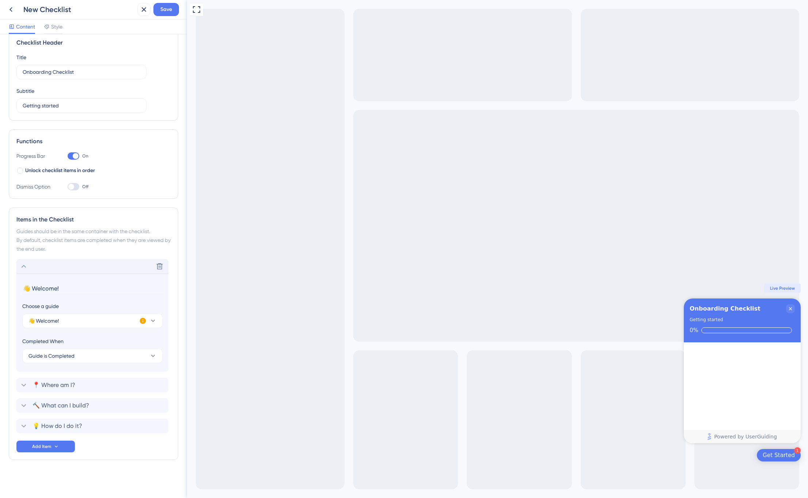
click at [121, 267] on div "Delete" at bounding box center [92, 266] width 152 height 15
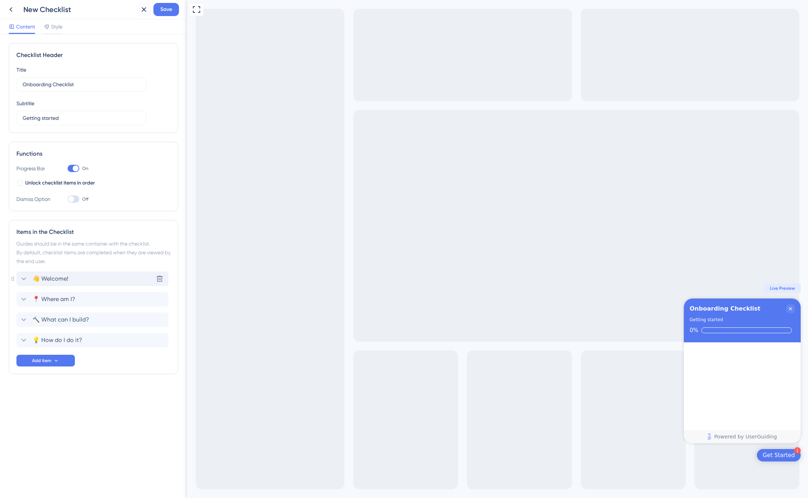
click at [74, 278] on div "👋 Welcome! [GEOGRAPHIC_DATA]" at bounding box center [92, 278] width 152 height 15
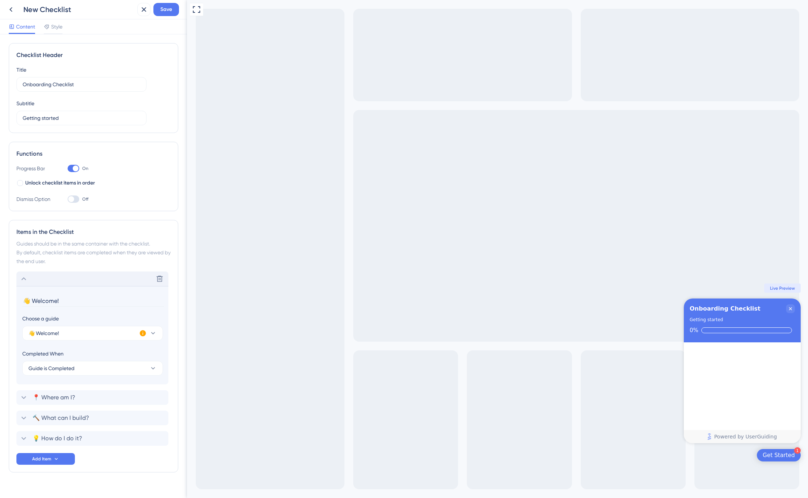
scroll to position [12, 0]
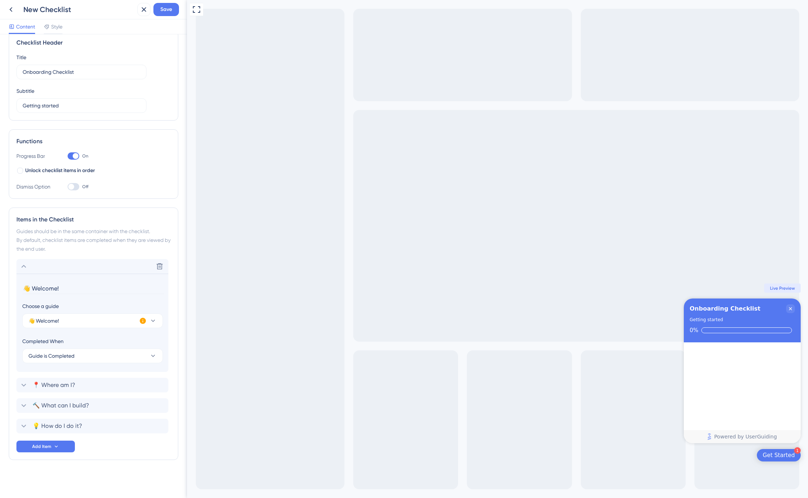
drag, startPoint x: 238, startPoint y: 265, endPoint x: 279, endPoint y: 263, distance: 40.9
drag, startPoint x: 289, startPoint y: 266, endPoint x: 291, endPoint y: 296, distance: 30.4
click at [23, 269] on icon at bounding box center [23, 266] width 9 height 9
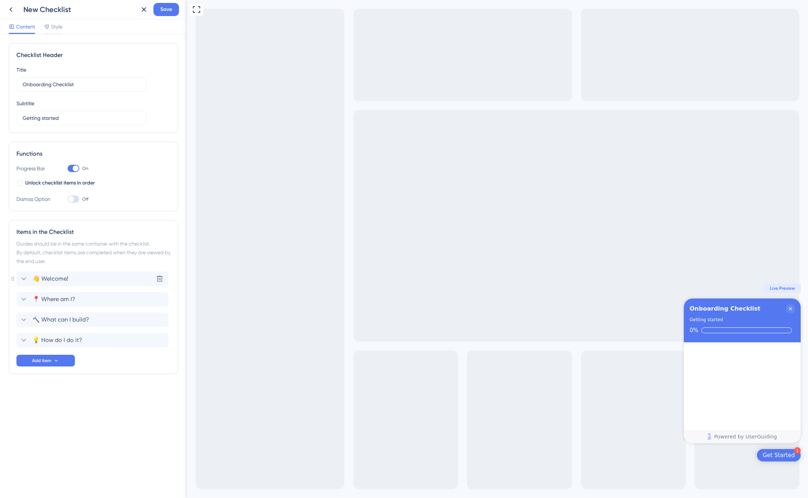
scroll to position [0, 0]
click at [14, 279] on div "Items in the Checklist Guides should be in the same container with the checklis…" at bounding box center [93, 297] width 169 height 154
drag, startPoint x: 16, startPoint y: 342, endPoint x: 16, endPoint y: 286, distance: 56.6
click at [16, 286] on div "Items in the Checklist Guides should be in the same container with the checklis…" at bounding box center [93, 297] width 169 height 154
click at [61, 280] on span "👋 Welcome!" at bounding box center [50, 278] width 36 height 9
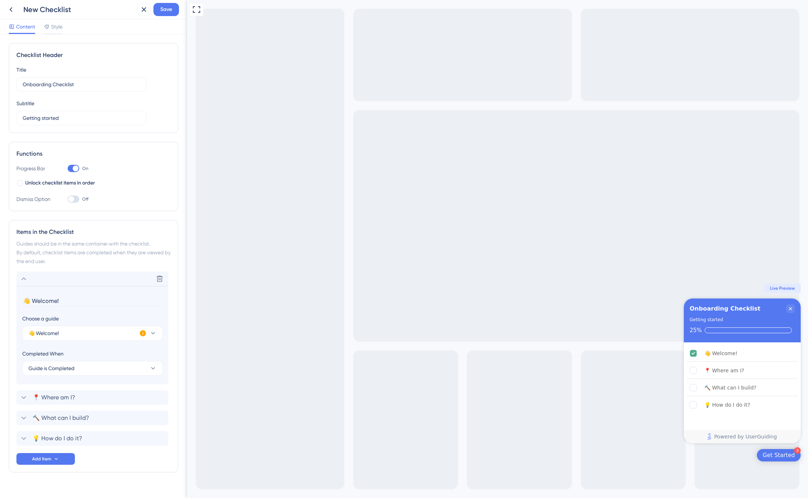
scroll to position [12, 0]
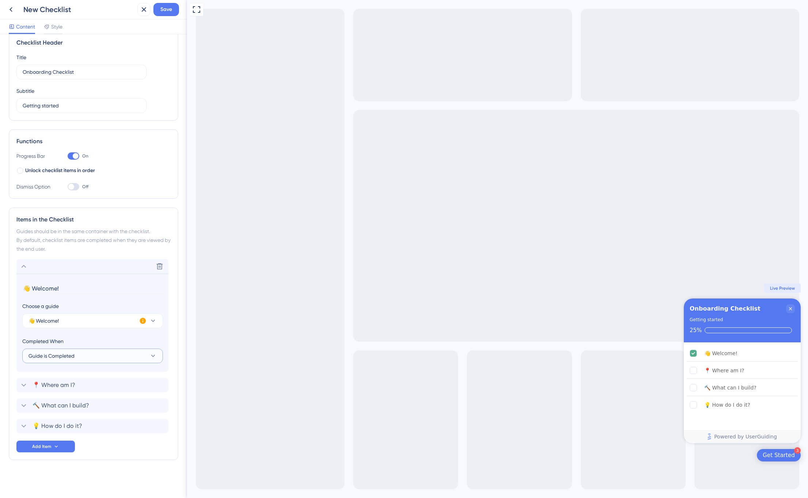
click at [62, 361] on button "Guide is Completed" at bounding box center [92, 355] width 141 height 15
click at [148, 236] on div "Guides should be in the same container with the checklist. By default, checklis…" at bounding box center [93, 240] width 154 height 26
click at [229, 205] on div "Full Screen Preview 3 Get Started Onboarding Checklist Getting started 25% 👋 We…" at bounding box center [497, 249] width 621 height 498
drag, startPoint x: 196, startPoint y: 9, endPoint x: 263, endPoint y: 123, distance: 132.1
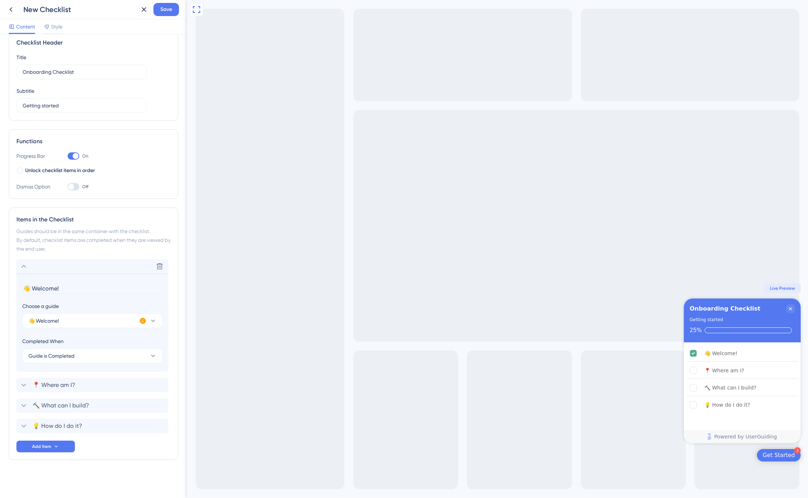
click at [263, 123] on div "Full Screen Preview 3 Get Started Onboarding Checklist Getting started 25% 👋 We…" at bounding box center [497, 249] width 621 height 498
click at [721, 372] on div "📍 Where am I?" at bounding box center [724, 370] width 40 height 9
click at [729, 391] on div "🔨 What can I build?" at bounding box center [730, 387] width 52 height 9
click at [728, 410] on div "💡 How do I do it?" at bounding box center [741, 405] width 111 height 16
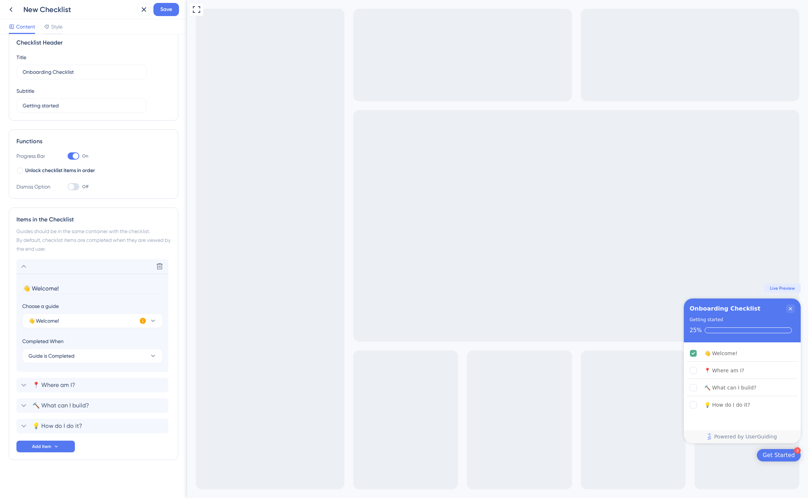
click at [515, 418] on div "Full Screen Preview 3 Get Started Onboarding Checklist Getting started 25% 👋 We…" at bounding box center [497, 249] width 621 height 498
click at [141, 9] on icon at bounding box center [143, 9] width 9 height 9
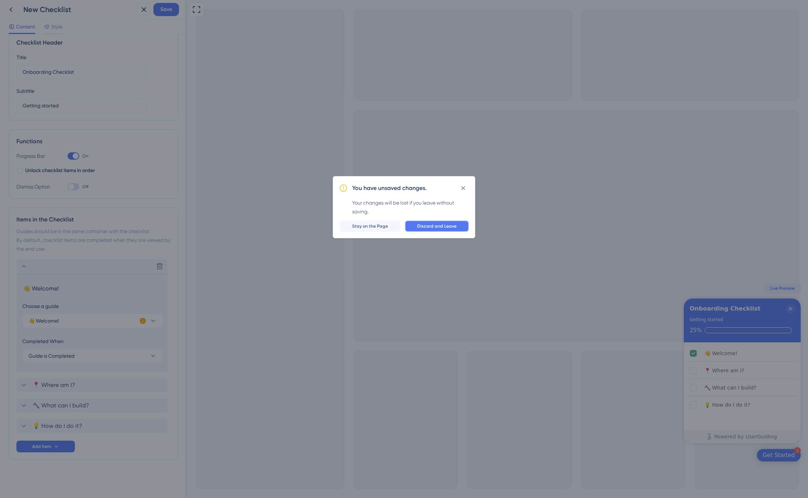
click at [433, 225] on span "Discard and Leave" at bounding box center [436, 226] width 39 height 6
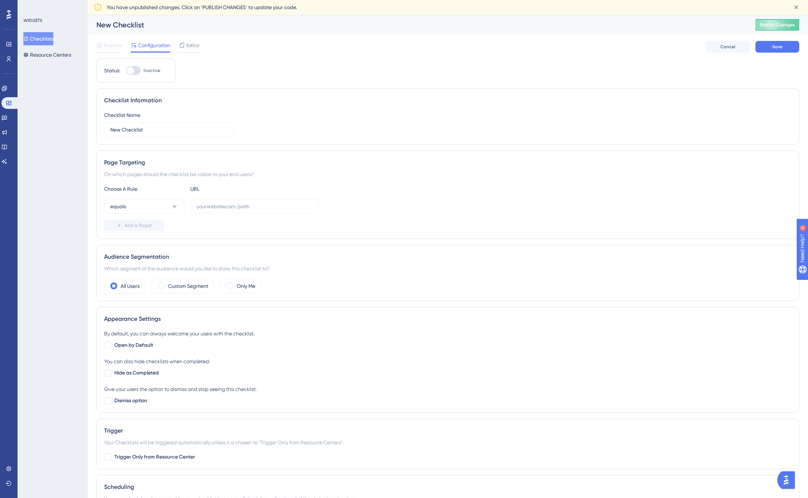
click at [47, 38] on button "Checklists" at bounding box center [38, 38] width 30 height 13
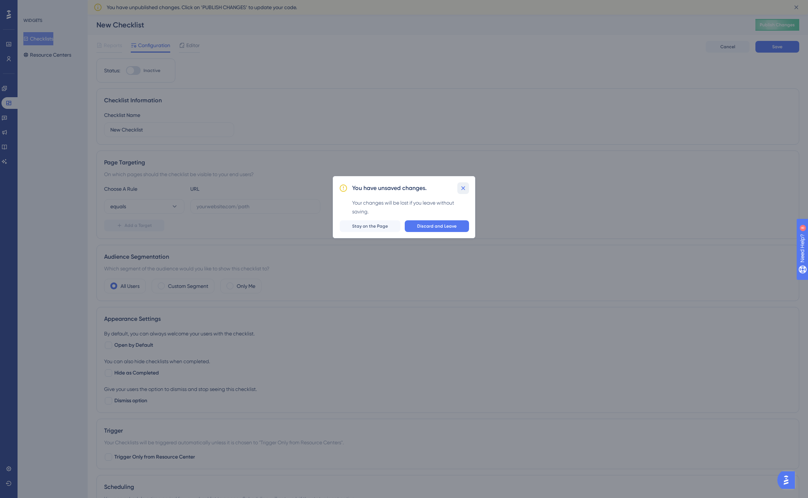
click at [462, 188] on icon at bounding box center [463, 188] width 4 height 4
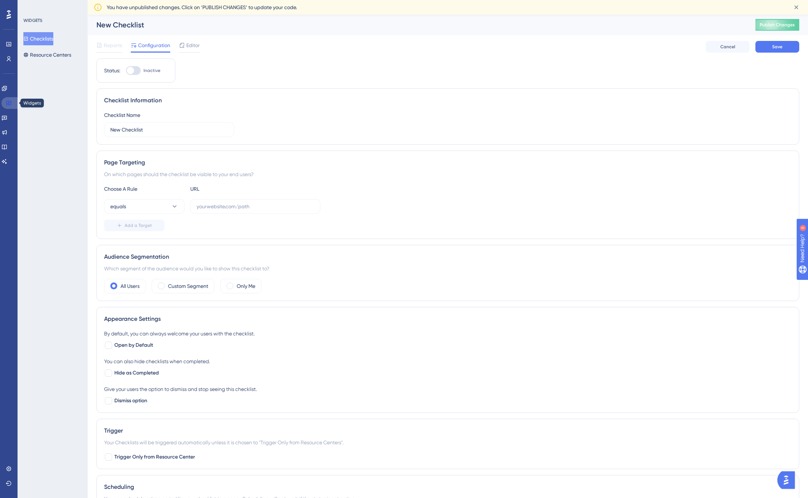
click at [8, 104] on icon at bounding box center [9, 103] width 6 height 6
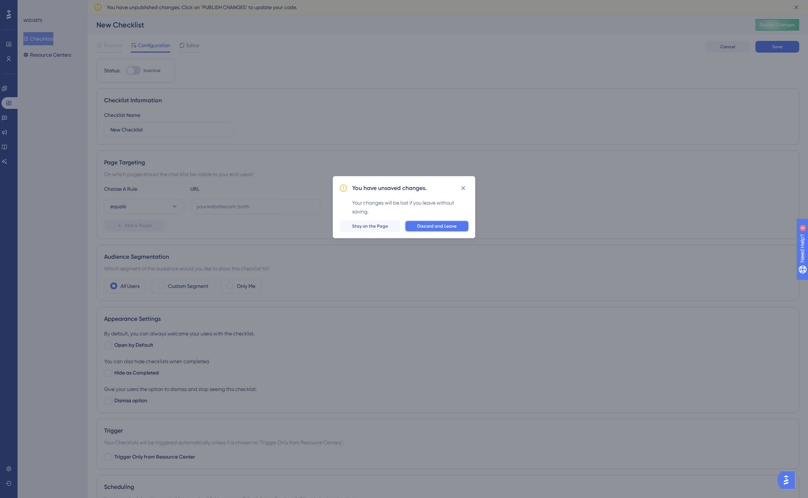
click at [440, 225] on span "Discard and Leave" at bounding box center [436, 226] width 39 height 6
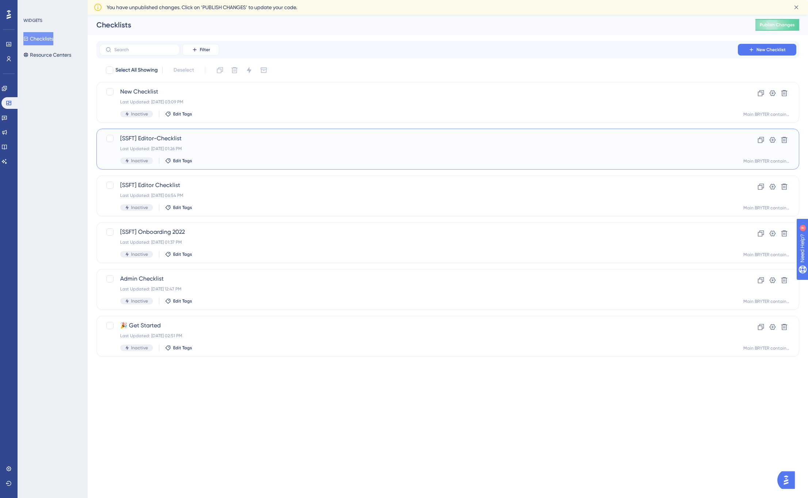
click at [203, 140] on span "[SSFT] Editor-Checklist" at bounding box center [418, 138] width 597 height 9
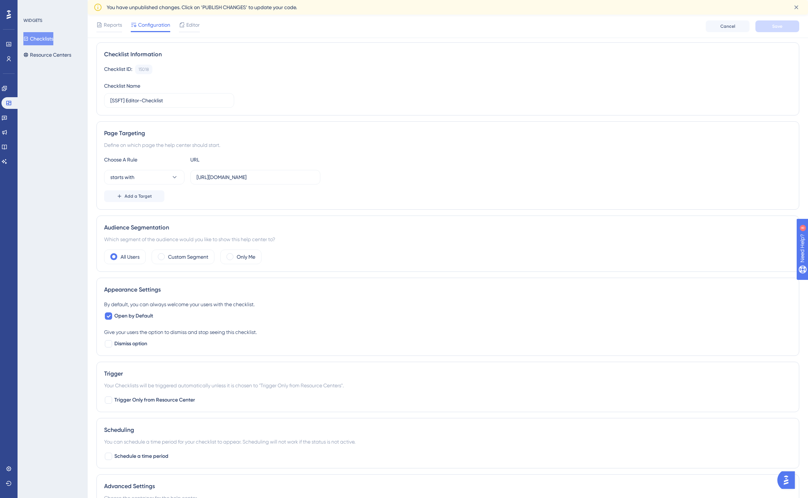
scroll to position [122, 0]
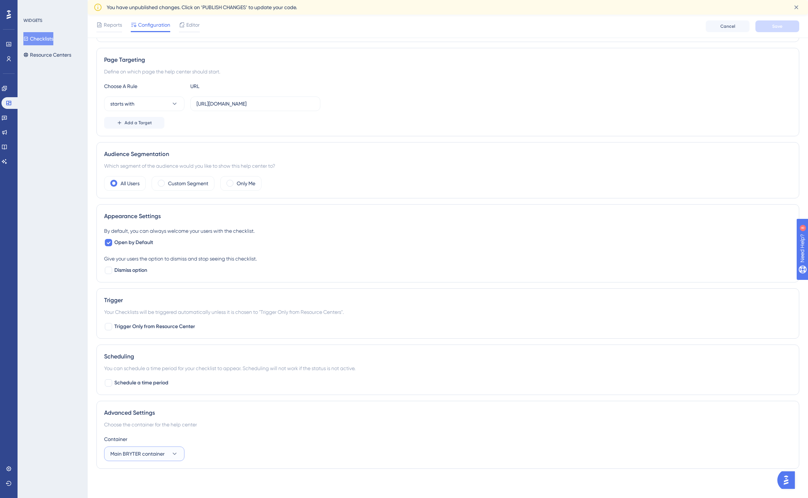
click at [153, 459] on button "Main BRYTER container" at bounding box center [144, 453] width 80 height 15
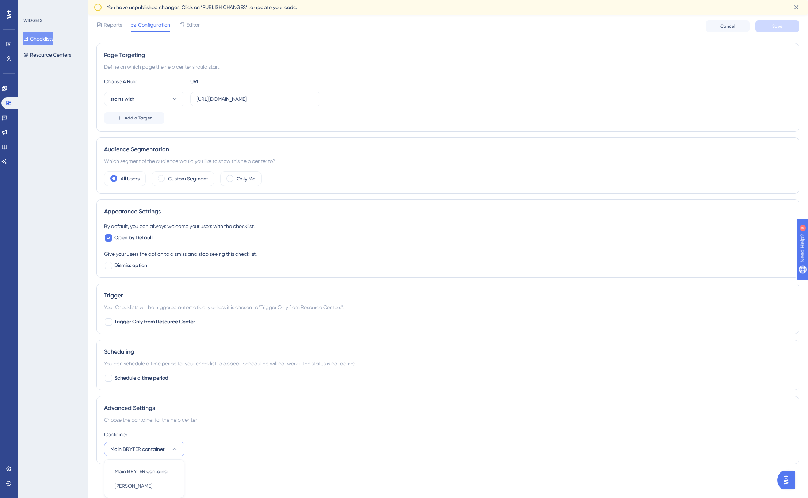
click at [172, 448] on icon at bounding box center [174, 448] width 7 height 7
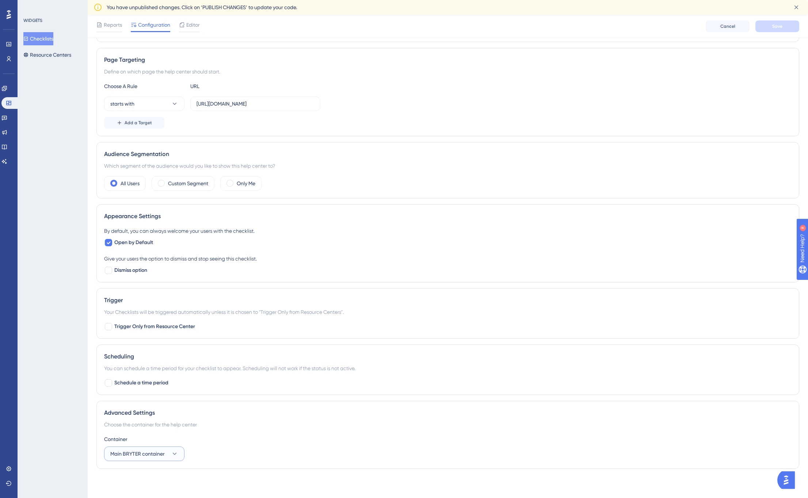
scroll to position [122, 0]
click at [194, 426] on div "Choose the container for the help center" at bounding box center [447, 424] width 687 height 9
click at [191, 425] on div "Choose the container for the help center" at bounding box center [447, 424] width 687 height 9
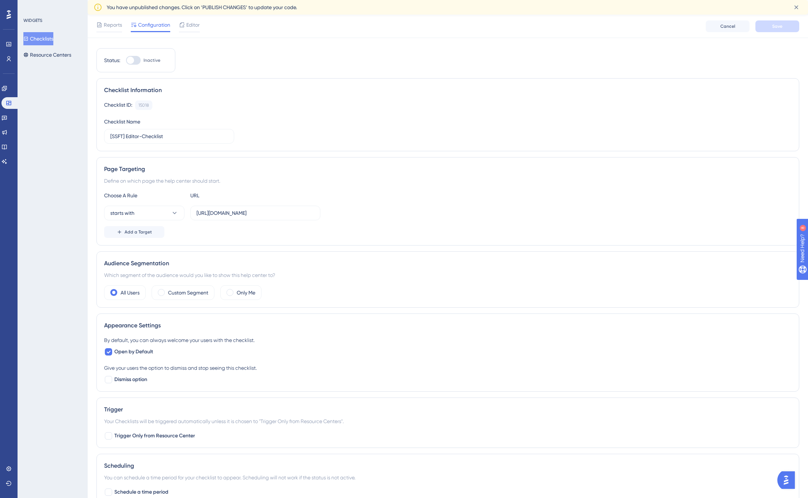
scroll to position [0, 0]
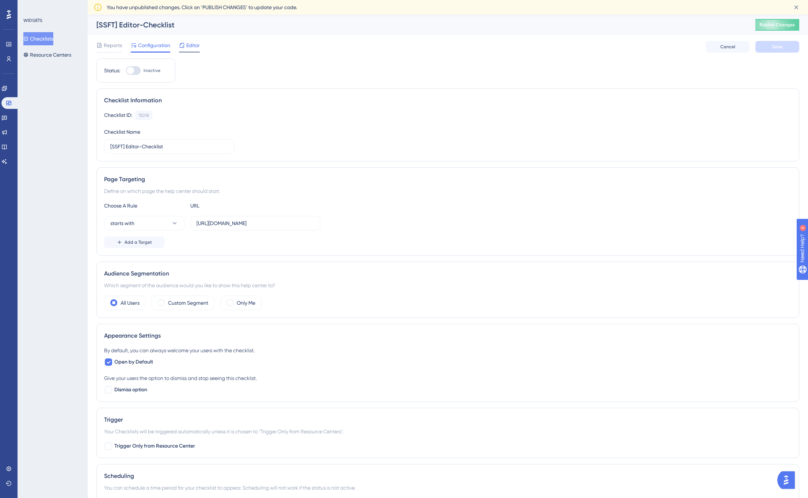
click at [196, 47] on span "Editor" at bounding box center [193, 45] width 14 height 9
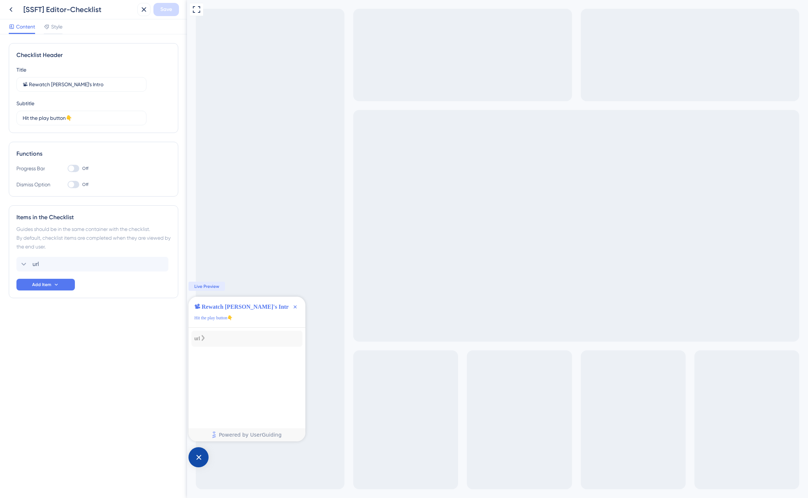
click at [198, 340] on div "url" at bounding box center [197, 338] width 6 height 9
click at [43, 263] on div "url Delete" at bounding box center [92, 264] width 152 height 15
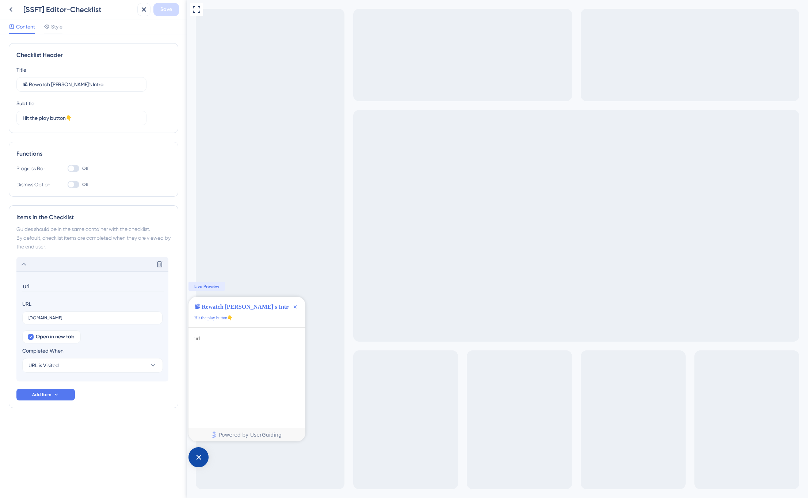
click at [43, 263] on div "Delete" at bounding box center [92, 264] width 152 height 15
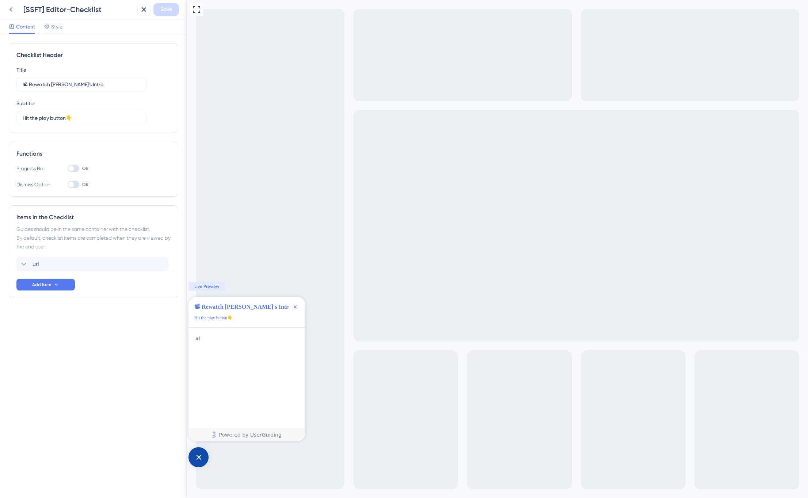
click at [12, 4] on button at bounding box center [10, 9] width 13 height 13
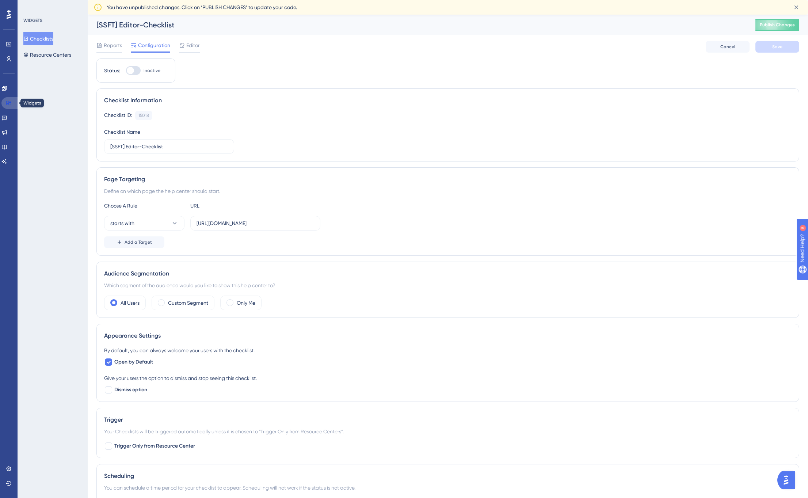
click at [13, 103] on link at bounding box center [10, 103] width 18 height 12
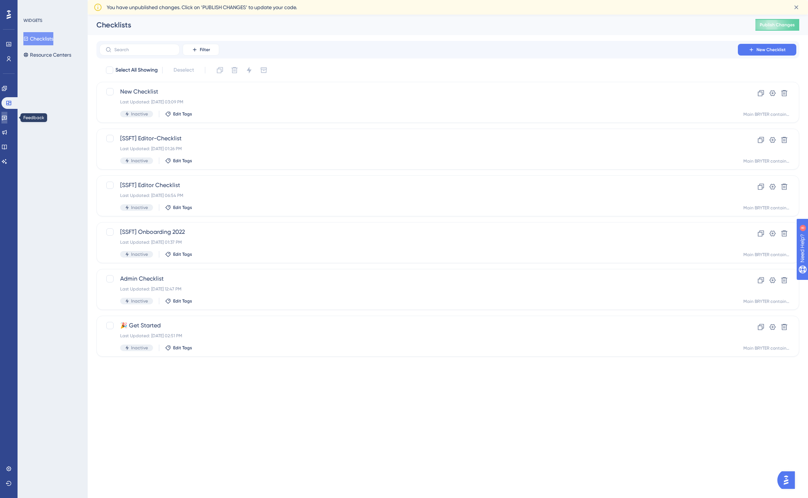
click at [7, 113] on link at bounding box center [4, 118] width 6 height 12
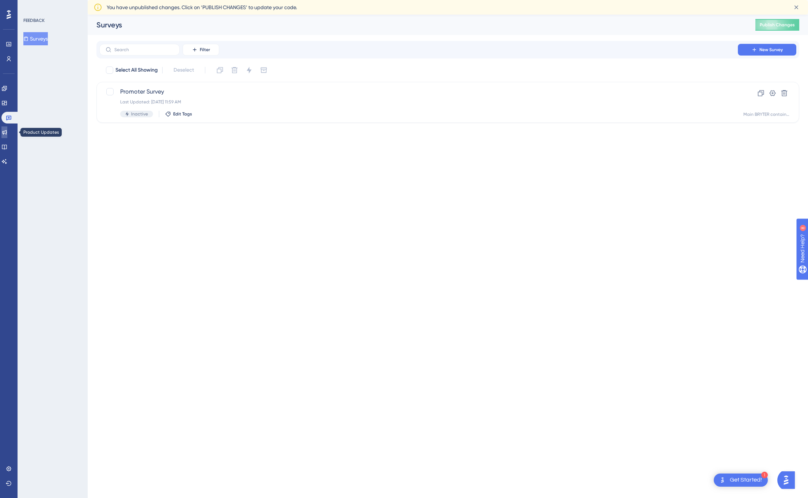
click at [7, 131] on icon at bounding box center [4, 132] width 5 height 5
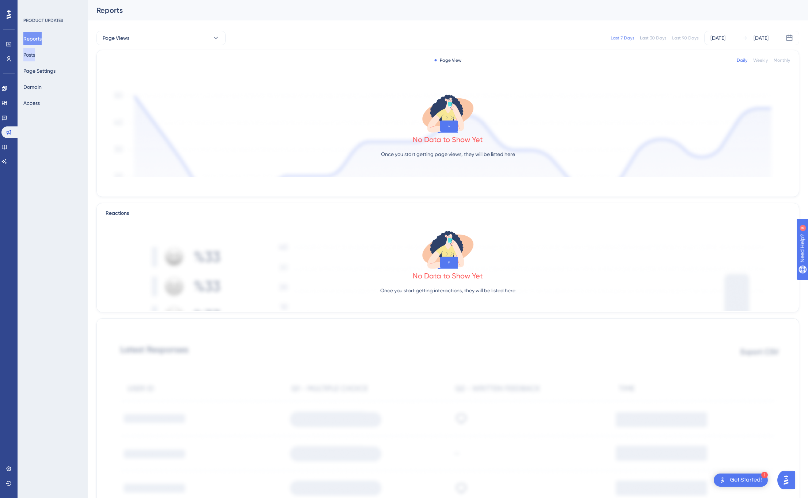
click at [35, 54] on button "Posts" at bounding box center [29, 54] width 12 height 13
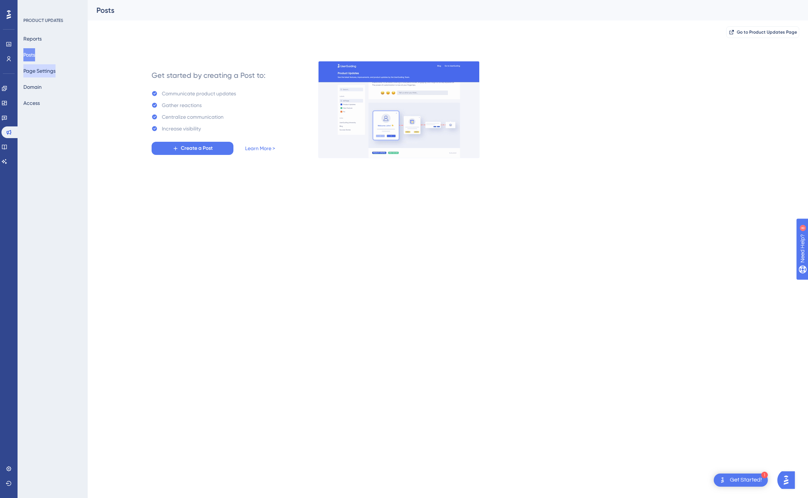
click at [34, 73] on button "Page Settings" at bounding box center [39, 70] width 32 height 13
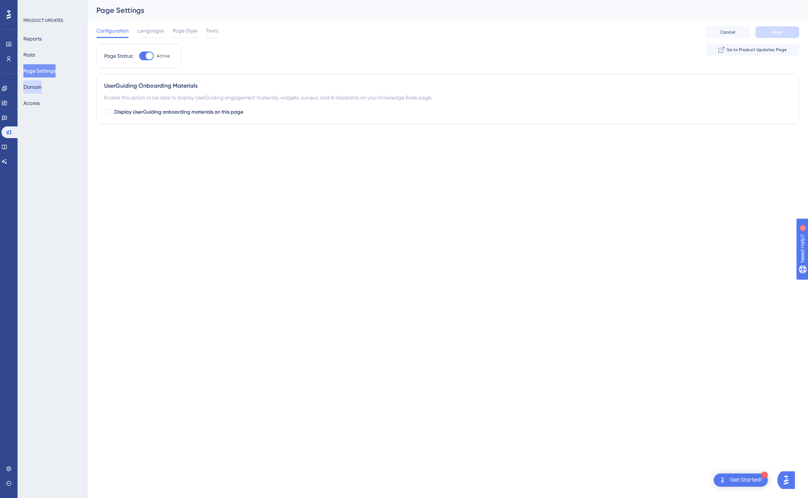
click at [34, 84] on button "Domain" at bounding box center [32, 86] width 18 height 13
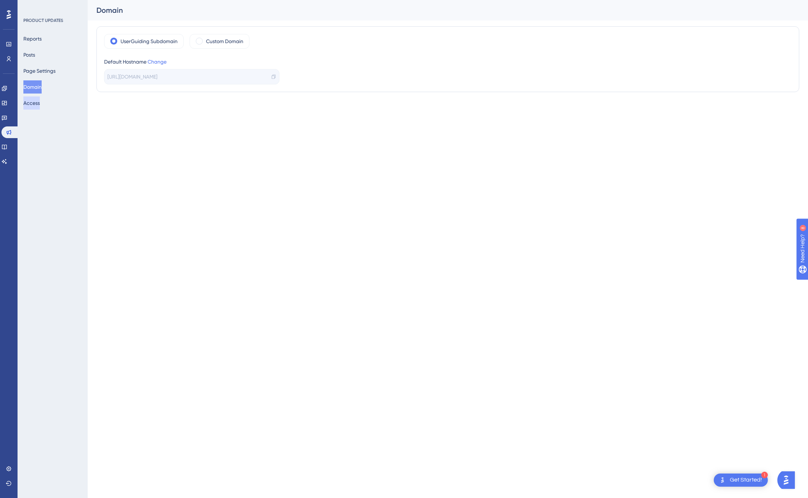
click at [30, 103] on button "Access" at bounding box center [31, 102] width 16 height 13
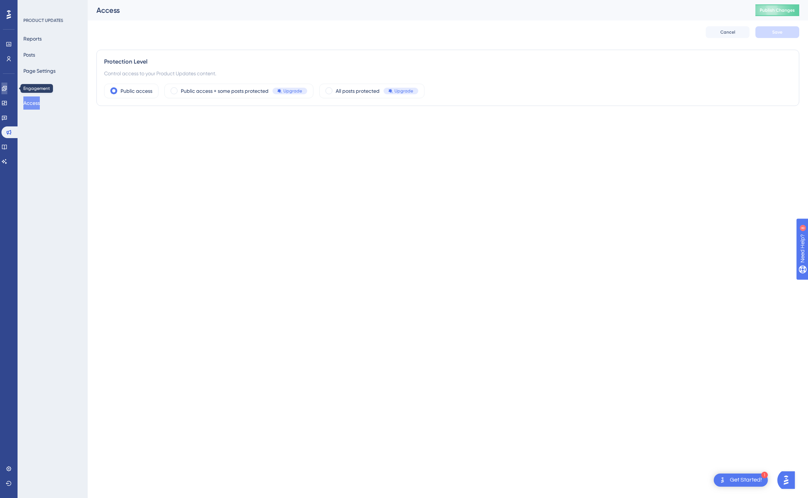
click at [7, 91] on icon at bounding box center [4, 88] width 5 height 5
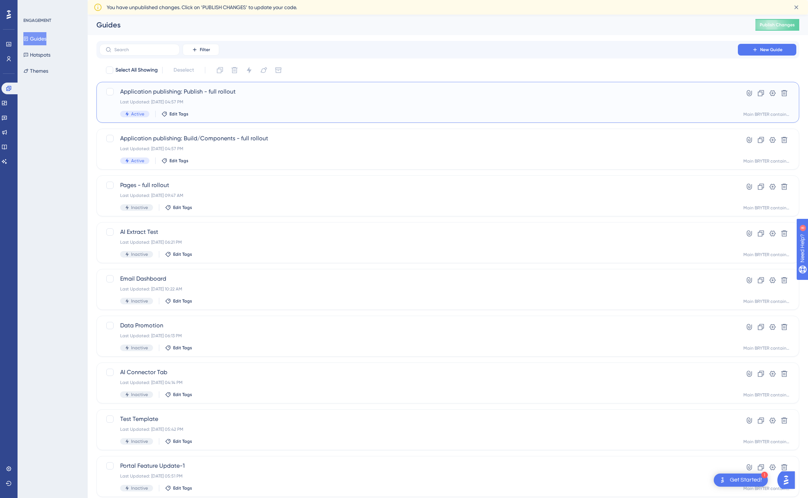
click at [245, 93] on span "Application publishing: Publish - full rollout" at bounding box center [418, 91] width 597 height 9
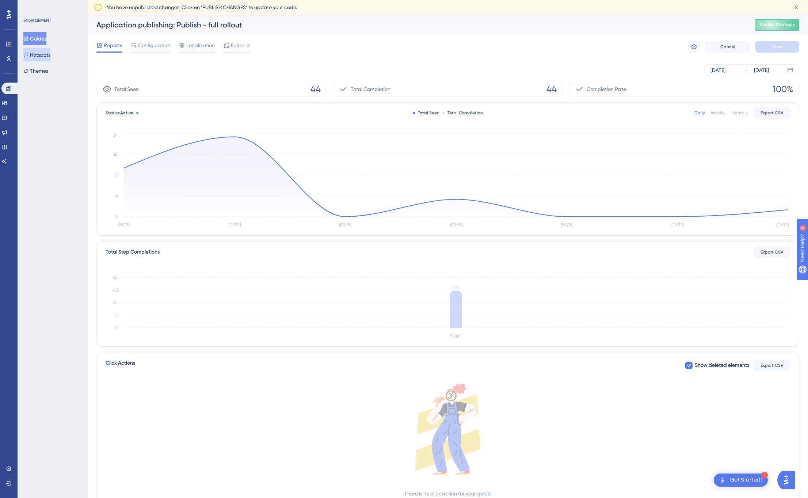
click at [50, 55] on button "Hotspots" at bounding box center [36, 54] width 27 height 13
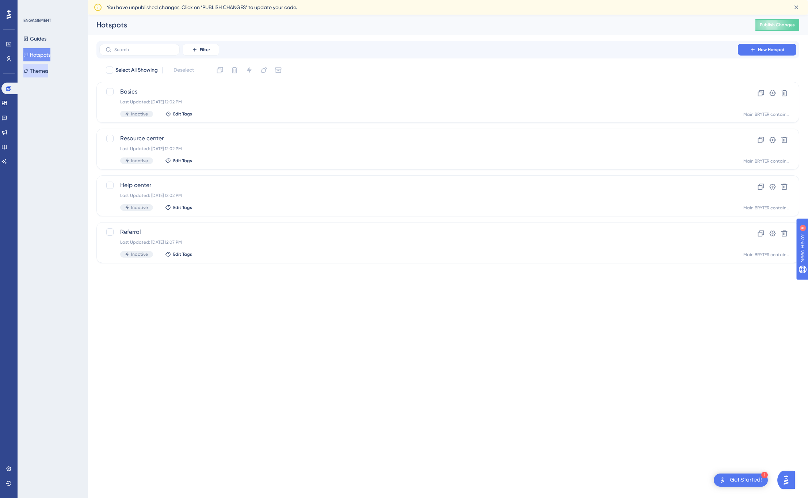
click at [48, 71] on button "Themes" at bounding box center [35, 70] width 25 height 13
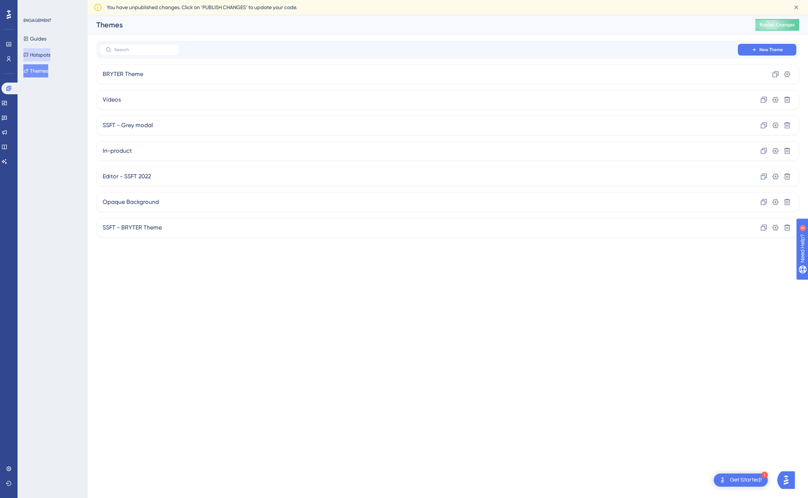
click at [48, 60] on button "Hotspots" at bounding box center [36, 54] width 27 height 13
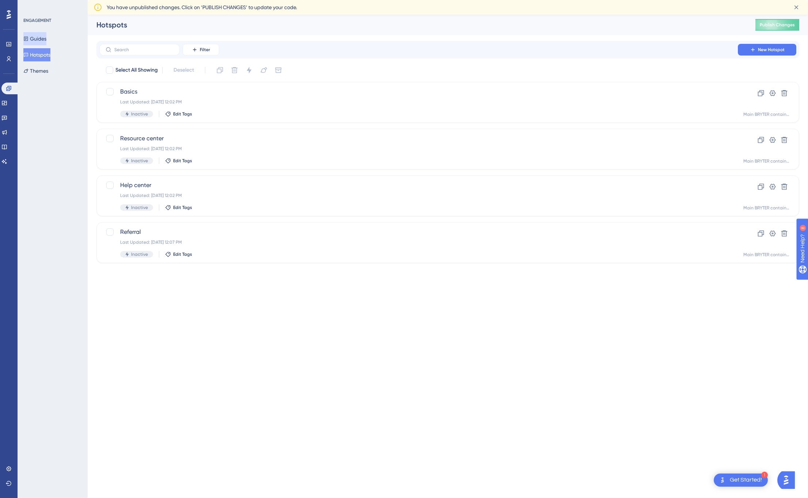
click at [41, 39] on button "Guides" at bounding box center [34, 38] width 23 height 13
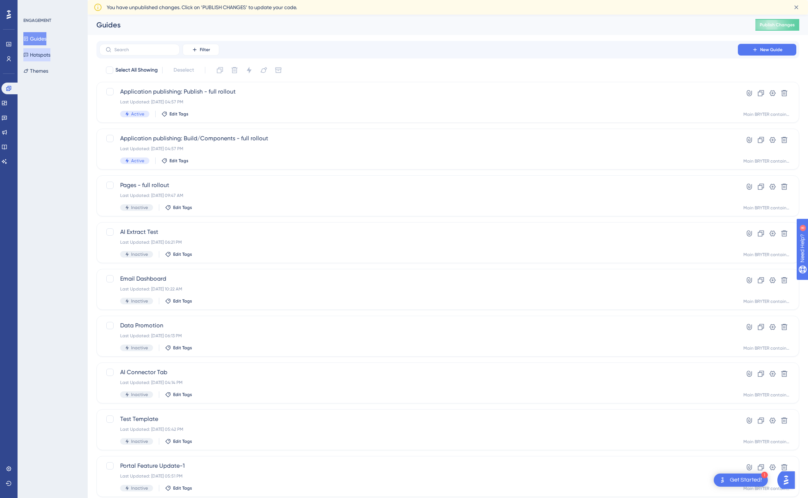
click at [41, 54] on button "Hotspots" at bounding box center [36, 54] width 27 height 13
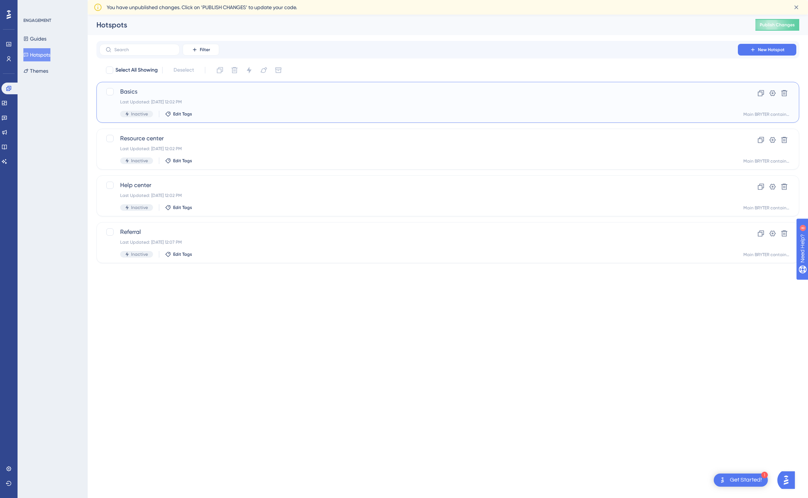
click at [142, 96] on div "Basics Last Updated: [DATE] 12:02 PM Inactive Edit Tags" at bounding box center [418, 102] width 597 height 30
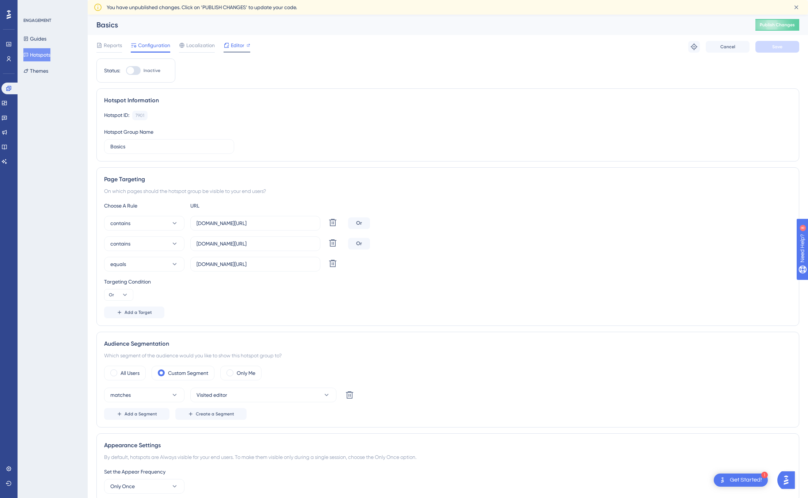
click at [238, 46] on span "Editor" at bounding box center [238, 45] width 14 height 9
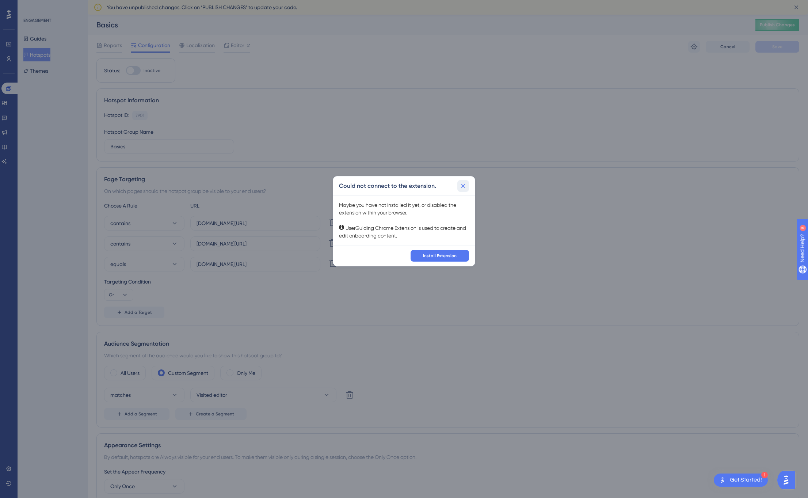
click at [461, 187] on icon at bounding box center [462, 185] width 7 height 7
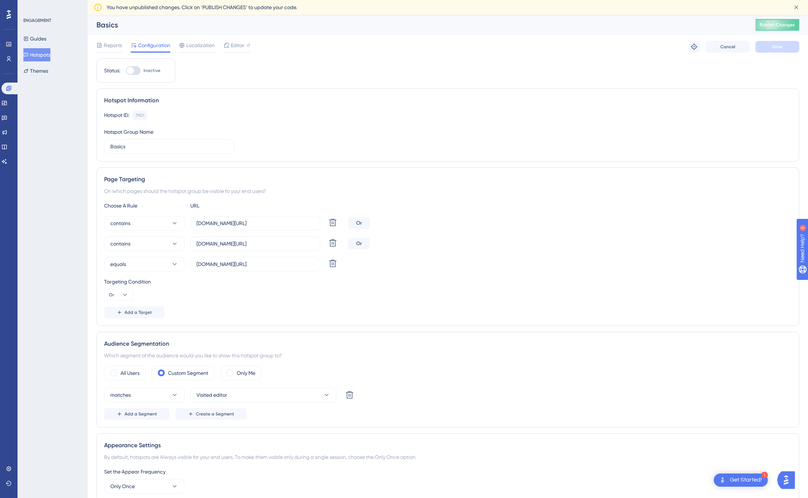
click at [67, 213] on div "ENGAGEMENT Guides Hotspots Themes" at bounding box center [53, 249] width 70 height 498
click at [9, 12] on icon at bounding box center [9, 14] width 4 height 9
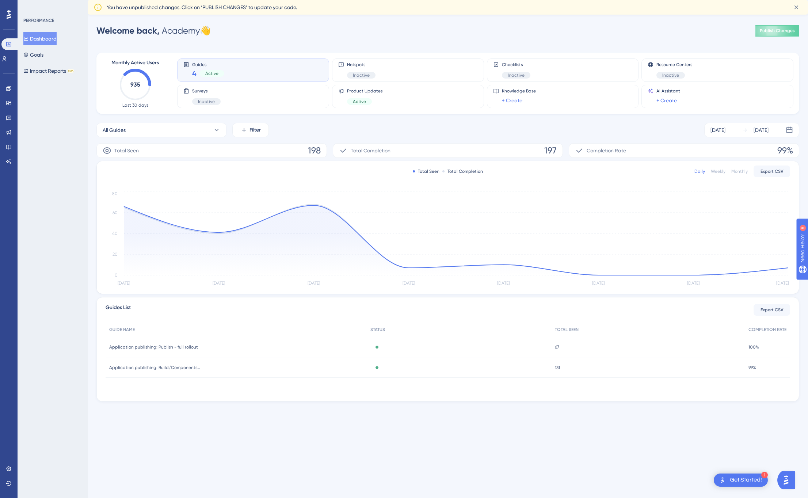
click at [40, 121] on div "PERFORMANCE Dashboard Goals Impact Reports BETA" at bounding box center [53, 249] width 70 height 498
click at [80, 189] on div "PERFORMANCE Dashboard Goals Impact Reports BETA" at bounding box center [53, 249] width 70 height 498
click at [6, 90] on icon at bounding box center [9, 88] width 6 height 6
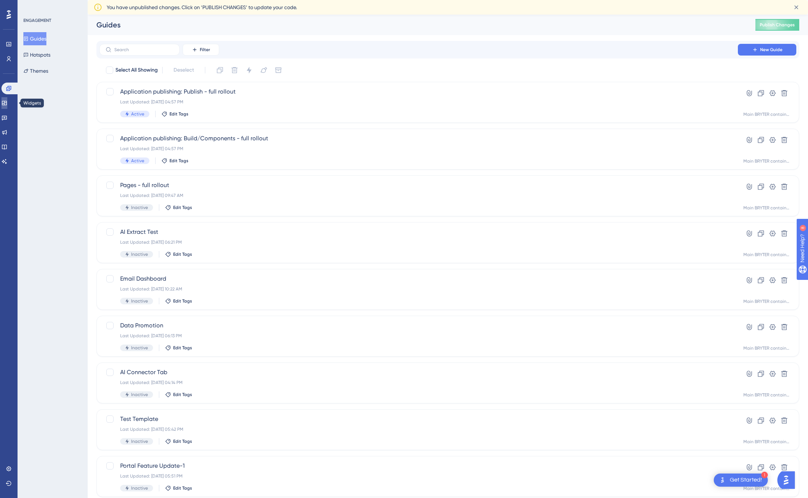
click at [7, 104] on link at bounding box center [4, 103] width 6 height 12
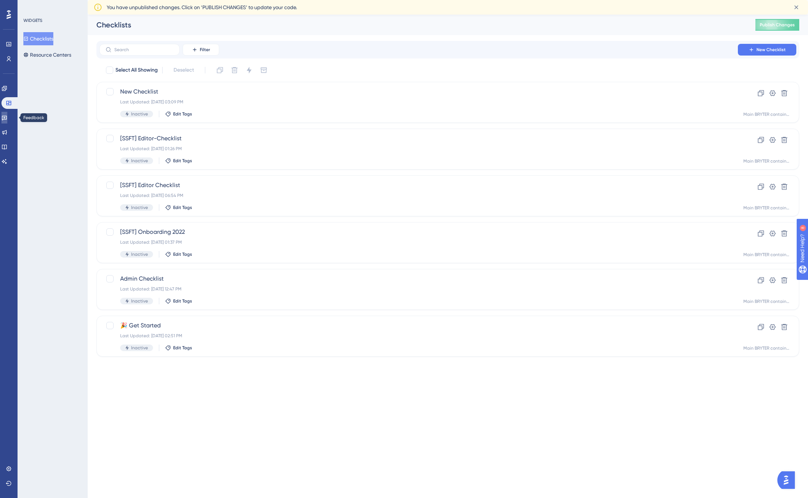
click at [7, 114] on link at bounding box center [4, 118] width 6 height 12
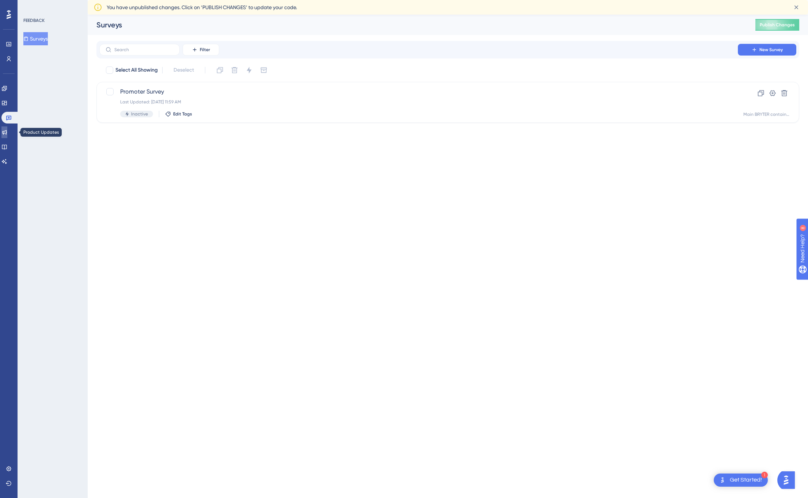
click at [7, 130] on icon at bounding box center [4, 132] width 6 height 6
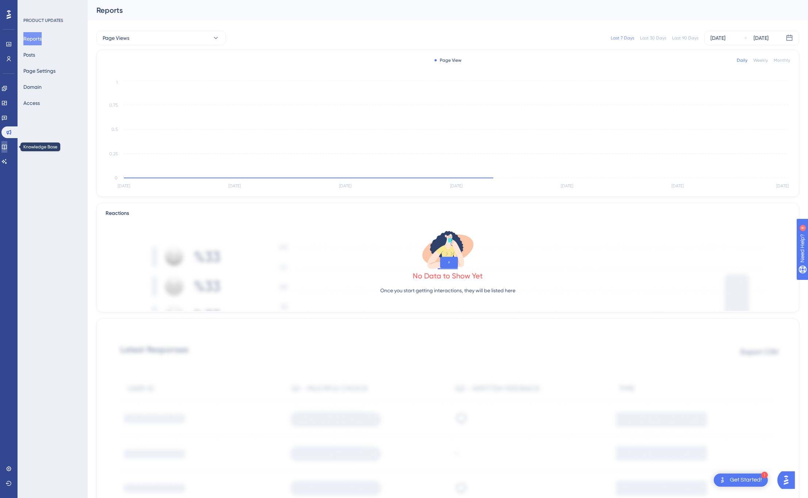
click at [7, 147] on icon at bounding box center [4, 147] width 6 height 6
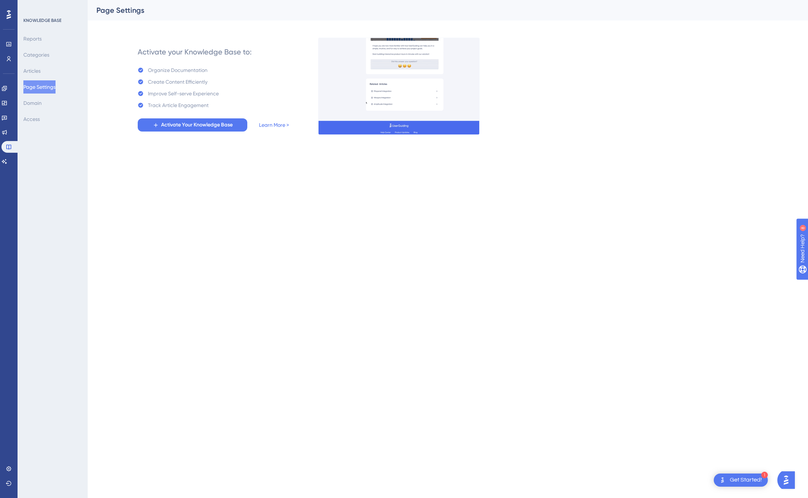
click at [35, 204] on div "KNOWLEDGE BASE Reports Categories Articles Page Settings Domain Access" at bounding box center [53, 249] width 70 height 498
